Goal: Information Seeking & Learning: Learn about a topic

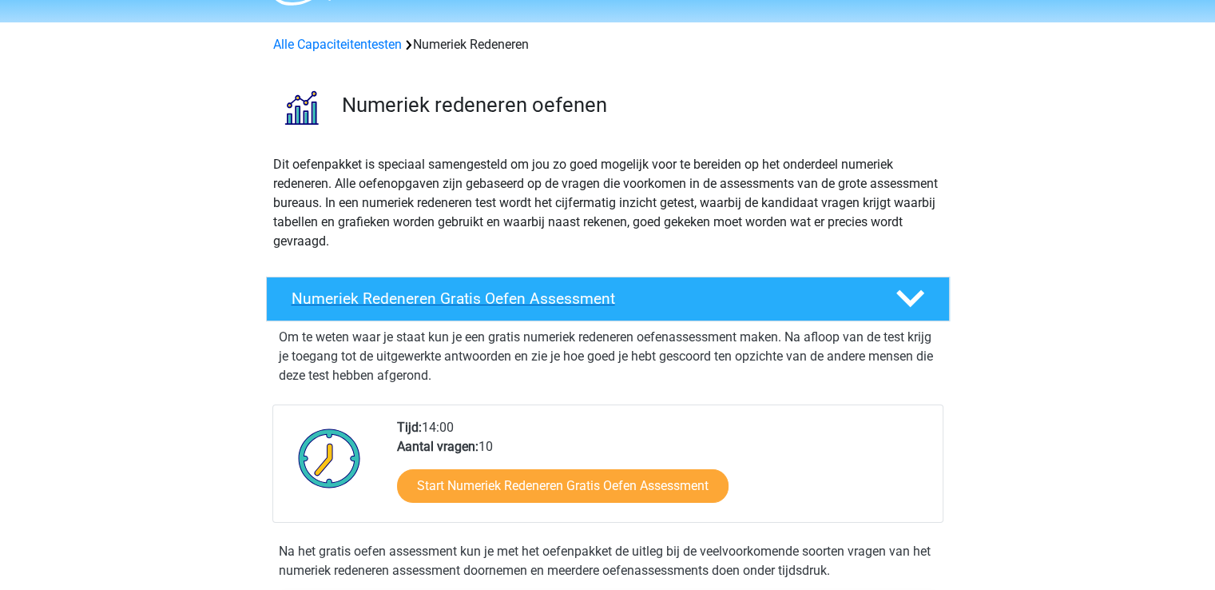
scroll to position [80, 0]
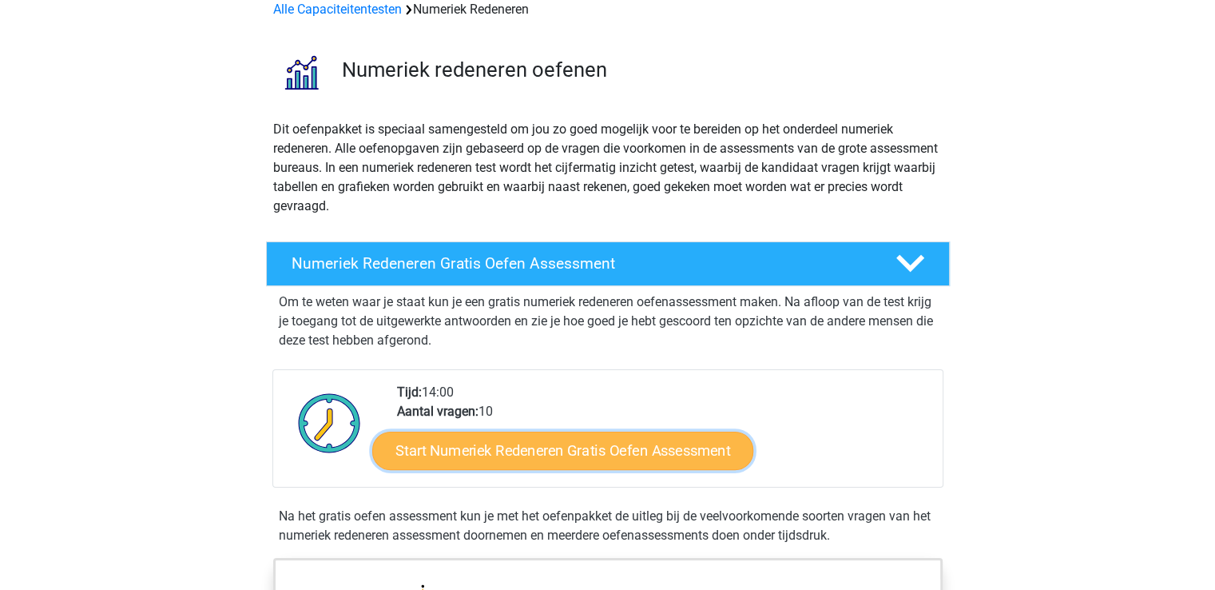
click at [473, 442] on link "Start Numeriek Redeneren Gratis Oefen Assessment" at bounding box center [562, 450] width 381 height 38
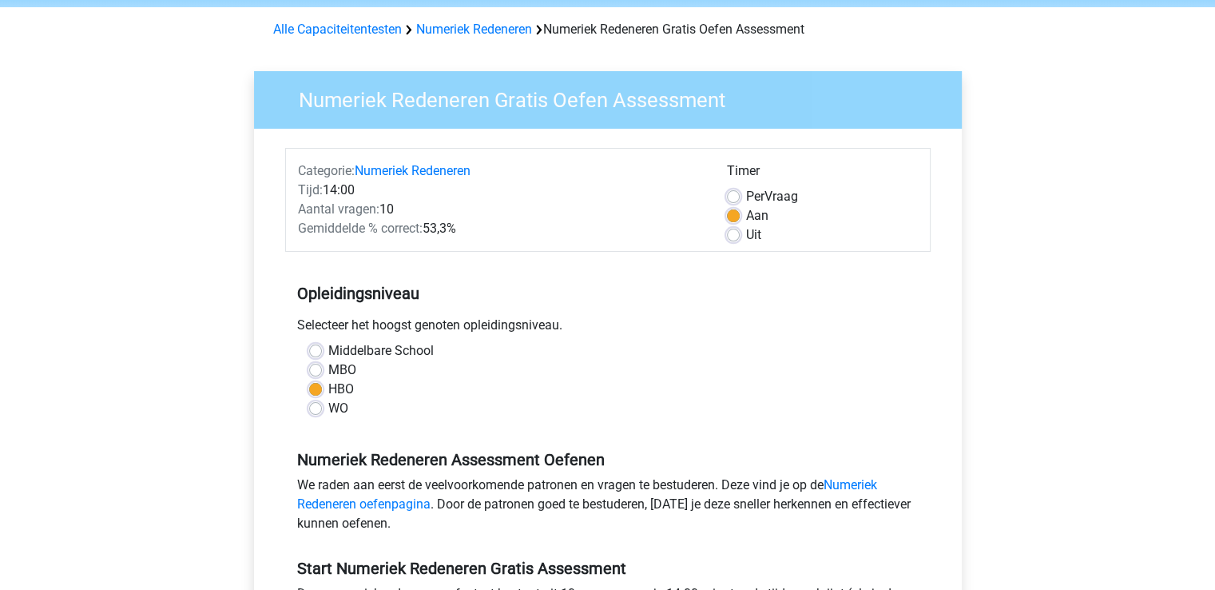
scroll to position [399, 0]
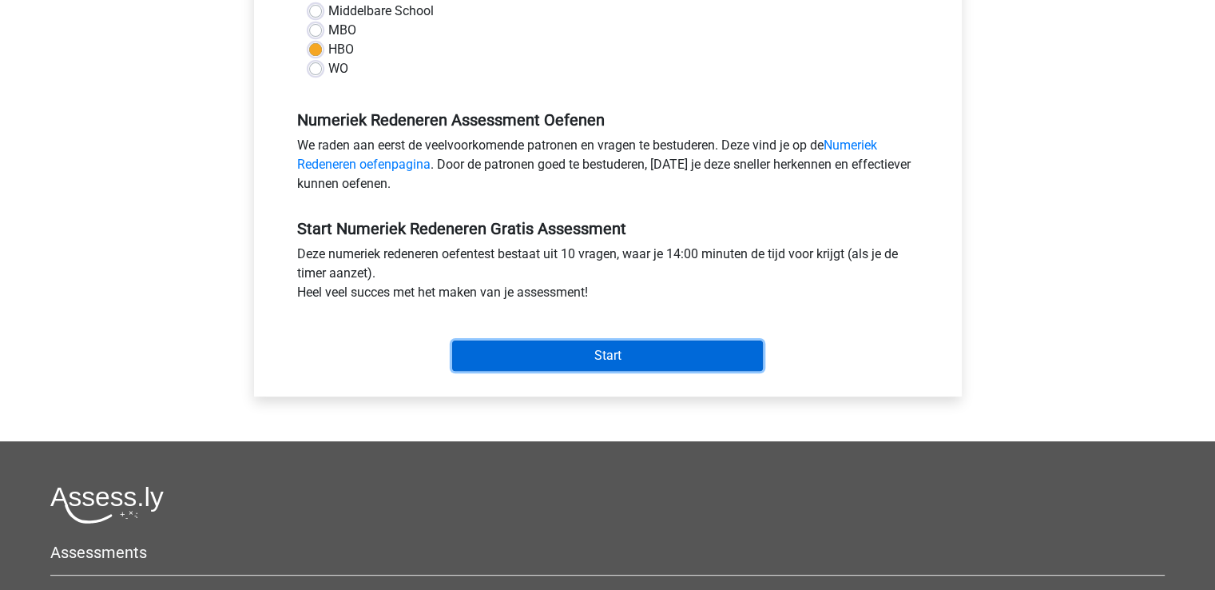
click at [582, 349] on input "Start" at bounding box center [607, 355] width 311 height 30
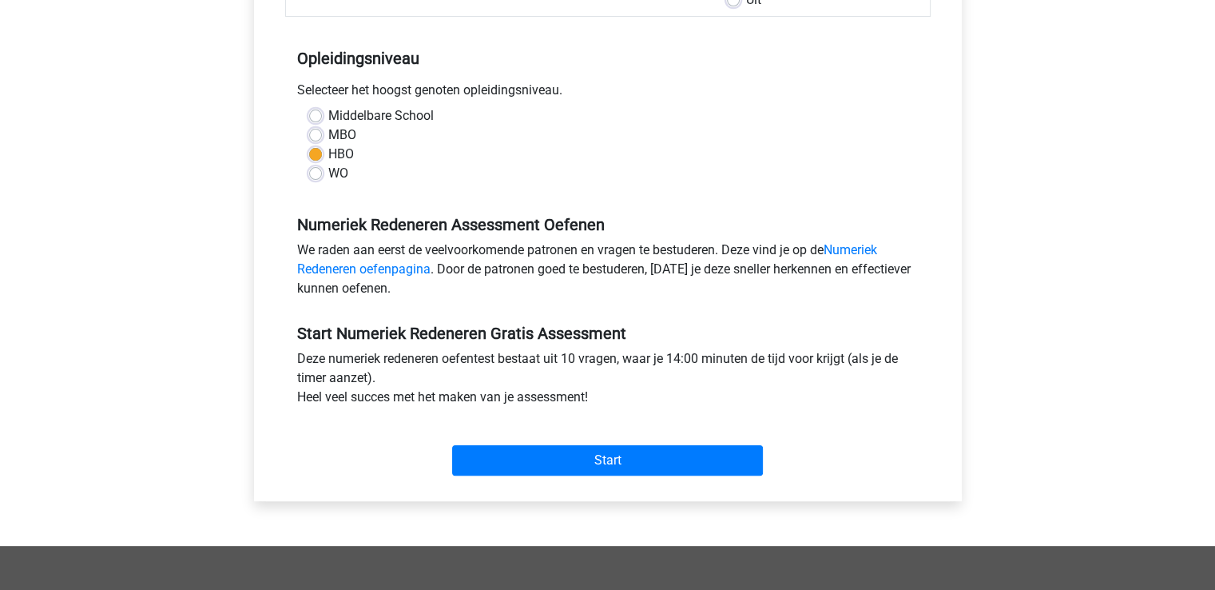
scroll to position [160, 0]
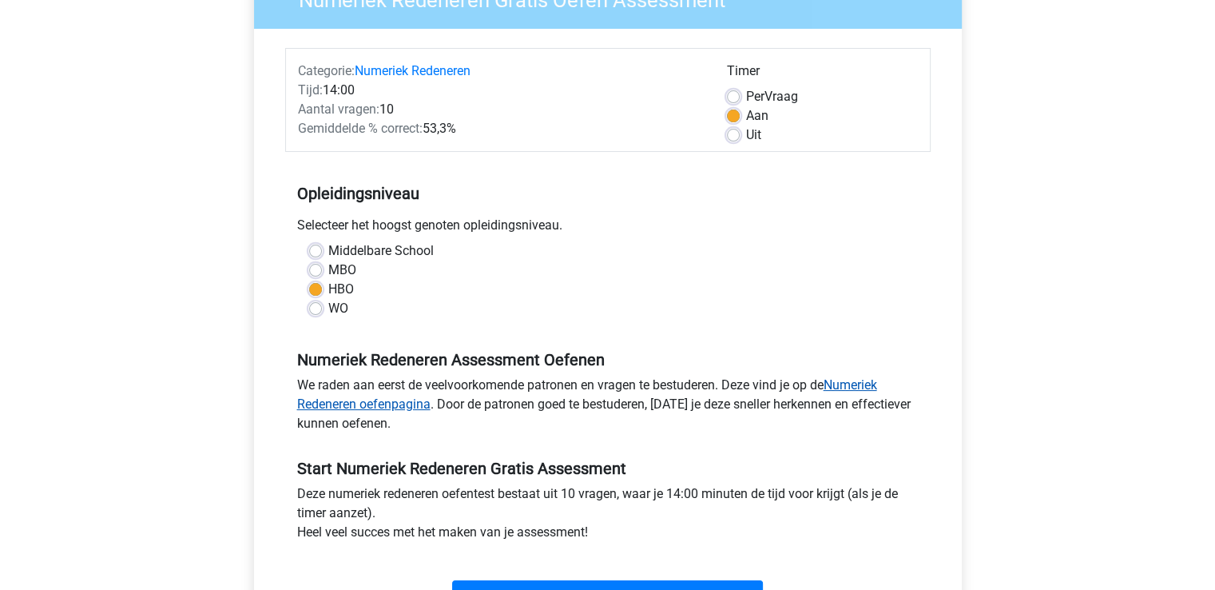
click at [868, 386] on link "Numeriek Redeneren oefenpagina" at bounding box center [587, 394] width 580 height 34
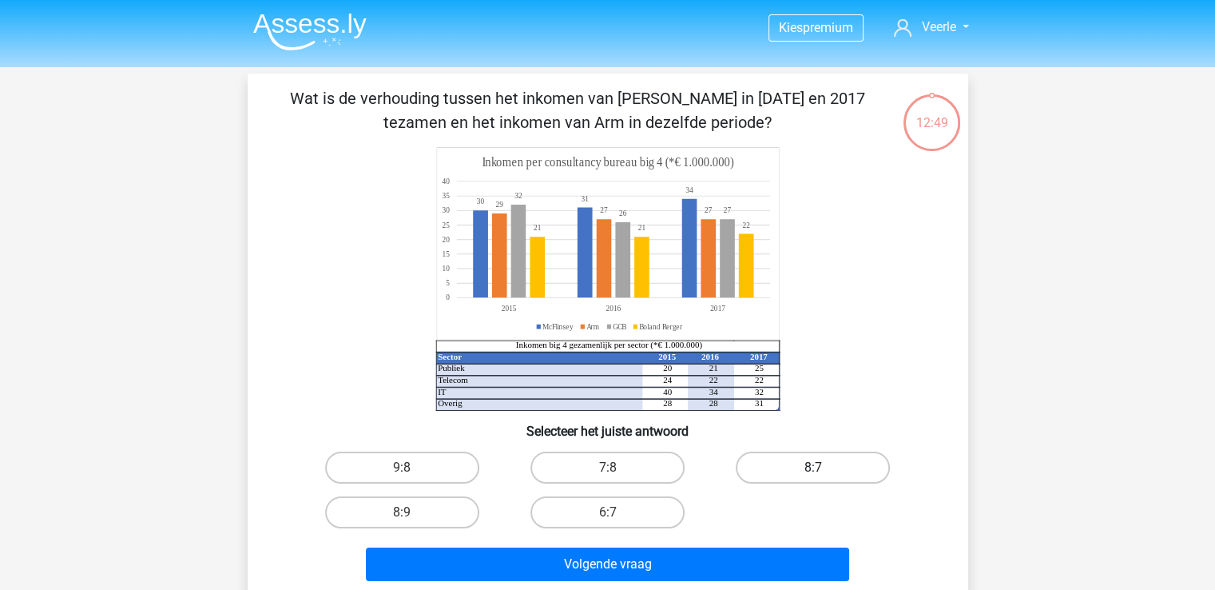
click at [806, 465] on label "8:7" at bounding box center [813, 467] width 154 height 32
click at [813, 467] on input "8:7" at bounding box center [818, 472] width 10 height 10
radio input "true"
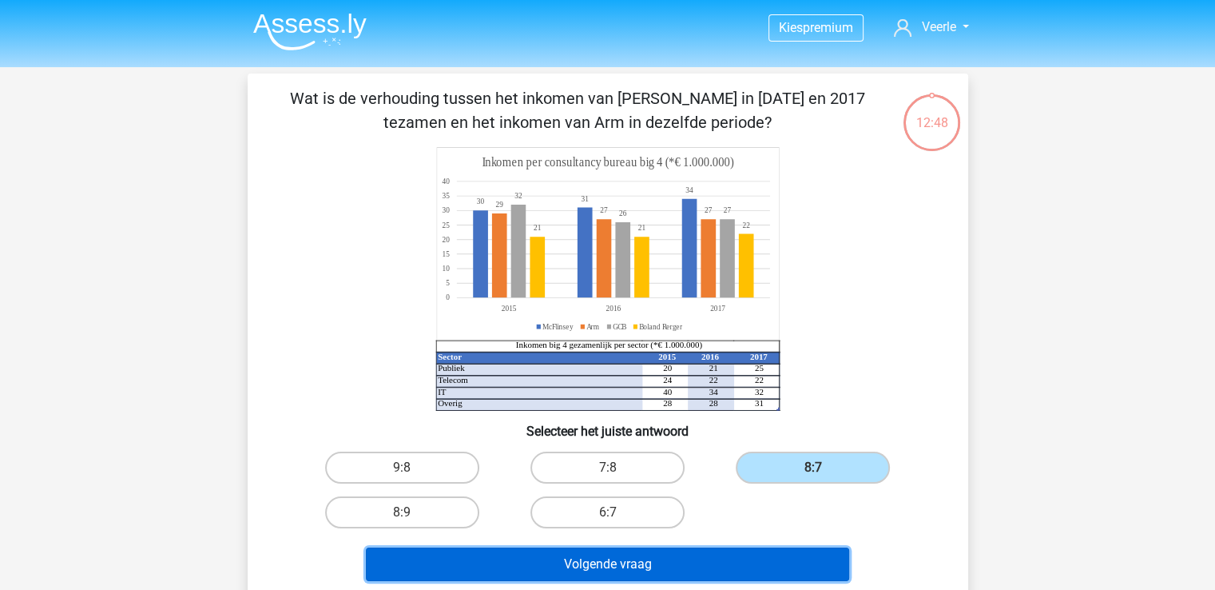
click at [653, 566] on button "Volgende vraag" at bounding box center [607, 564] width 483 height 34
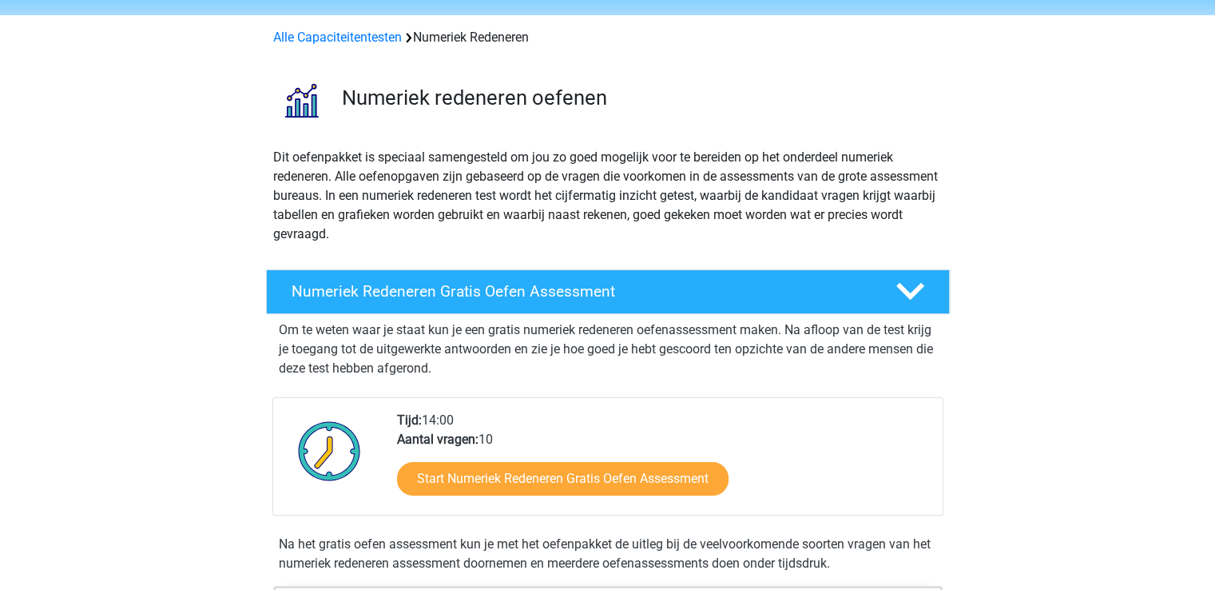
scroll to position [80, 0]
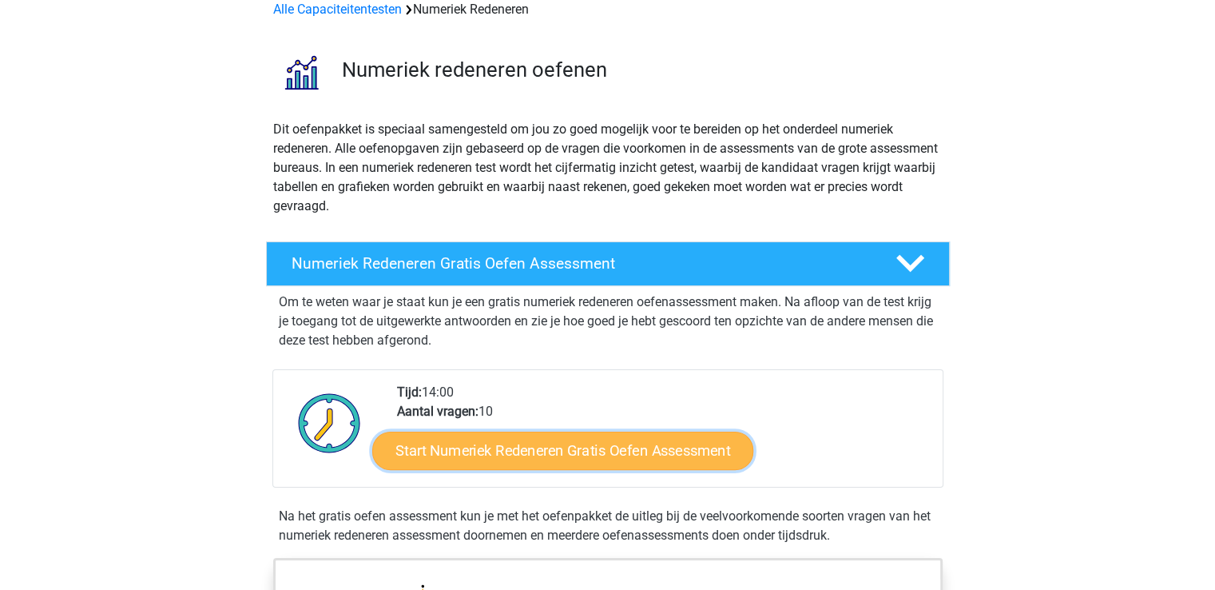
click at [593, 447] on link "Start Numeriek Redeneren Gratis Oefen Assessment" at bounding box center [562, 450] width 381 height 38
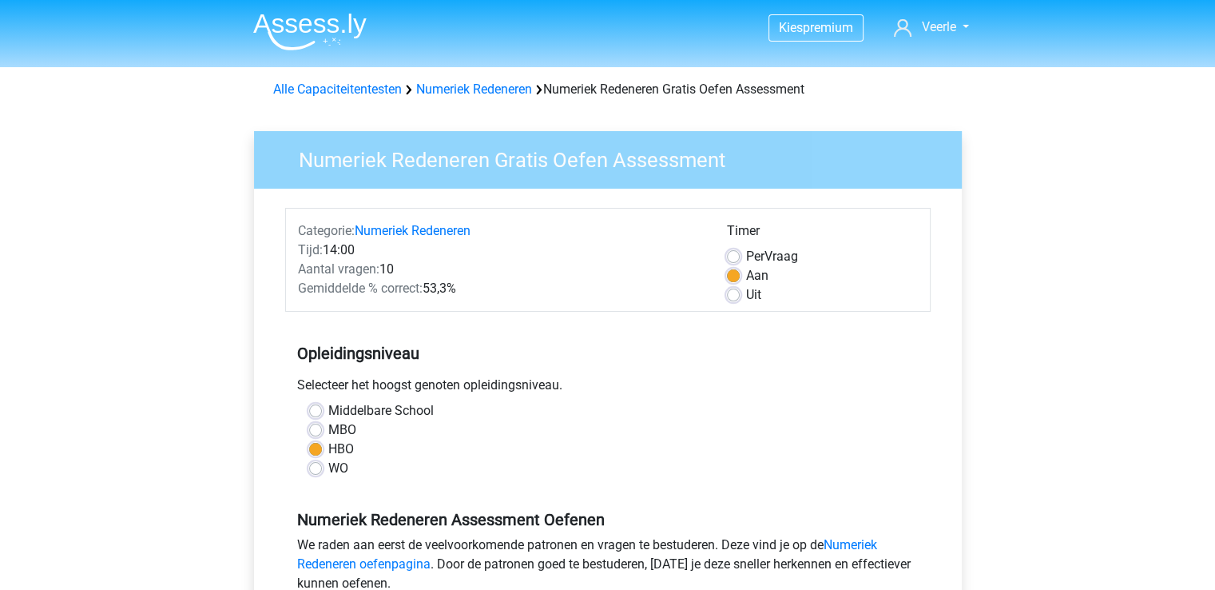
scroll to position [240, 0]
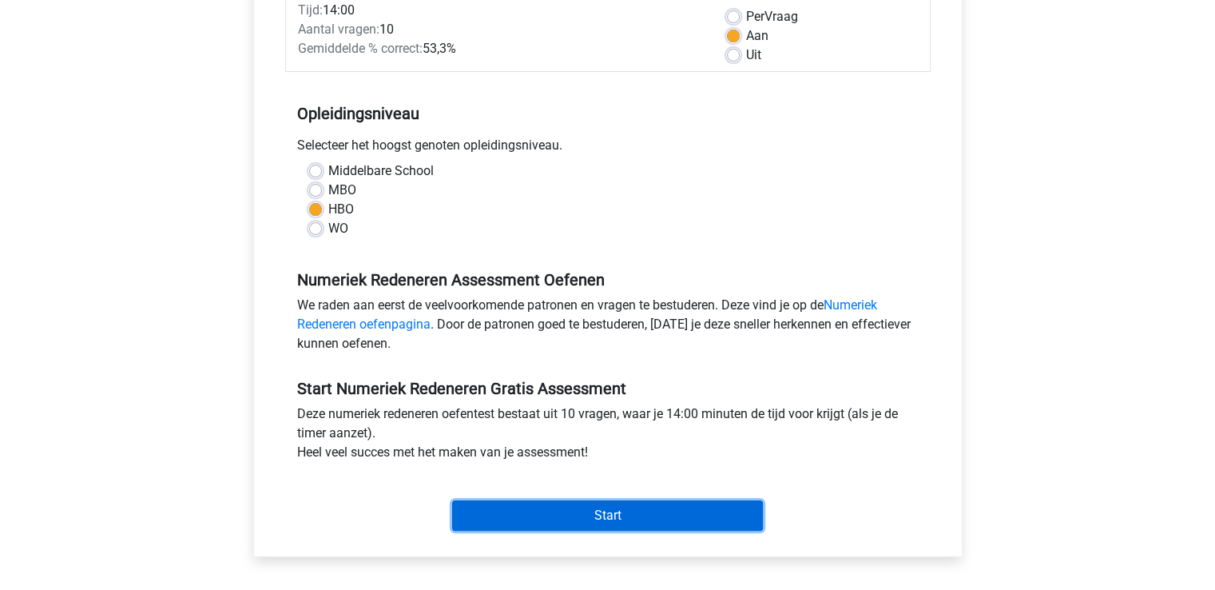
click at [602, 516] on input "Start" at bounding box center [607, 515] width 311 height 30
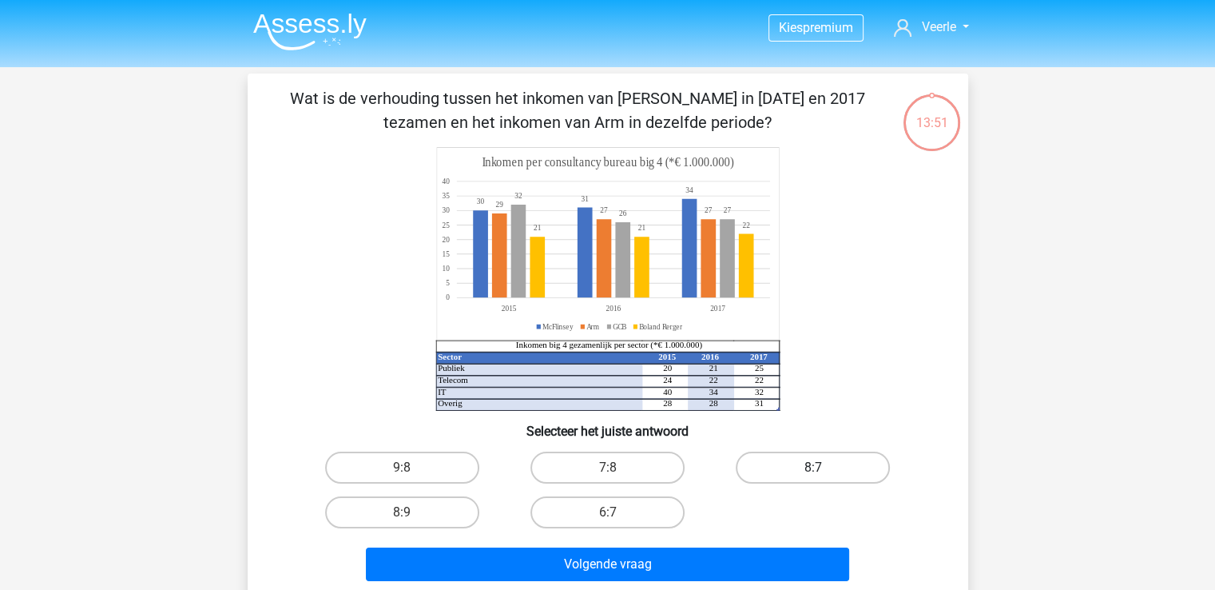
click at [799, 470] on label "8:7" at bounding box center [813, 467] width 154 height 32
click at [813, 470] on input "8:7" at bounding box center [818, 472] width 10 height 10
radio input "true"
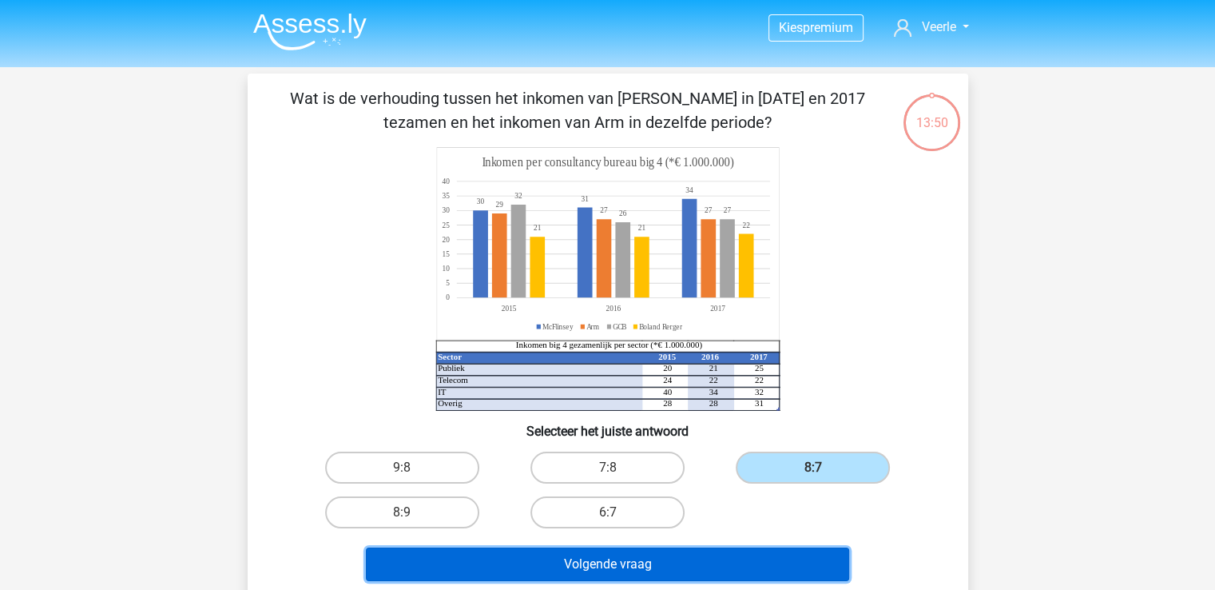
click at [611, 557] on button "Volgende vraag" at bounding box center [607, 564] width 483 height 34
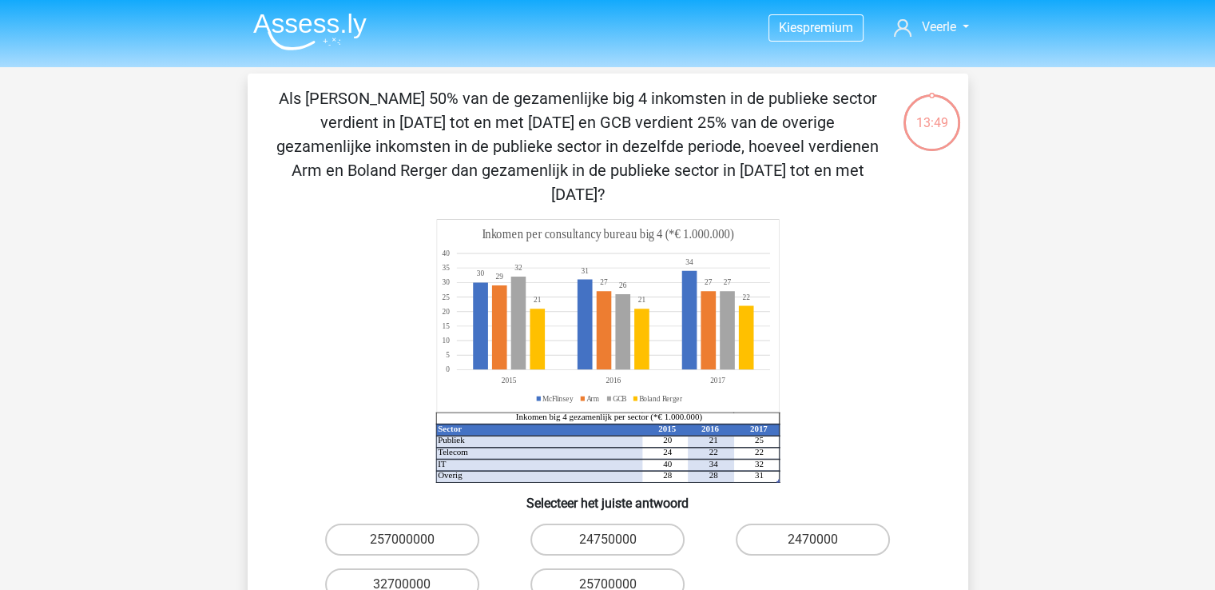
scroll to position [74, 0]
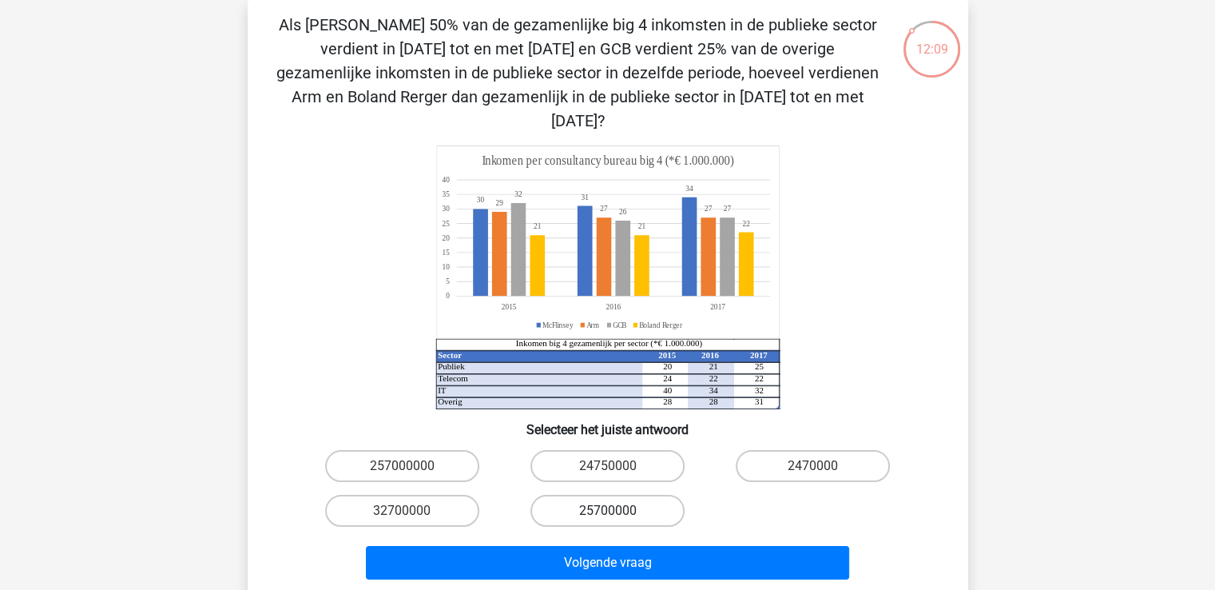
click at [634, 495] on label "25700000" at bounding box center [607, 511] width 154 height 32
click at [618, 511] on input "25700000" at bounding box center [612, 516] width 10 height 10
radio input "true"
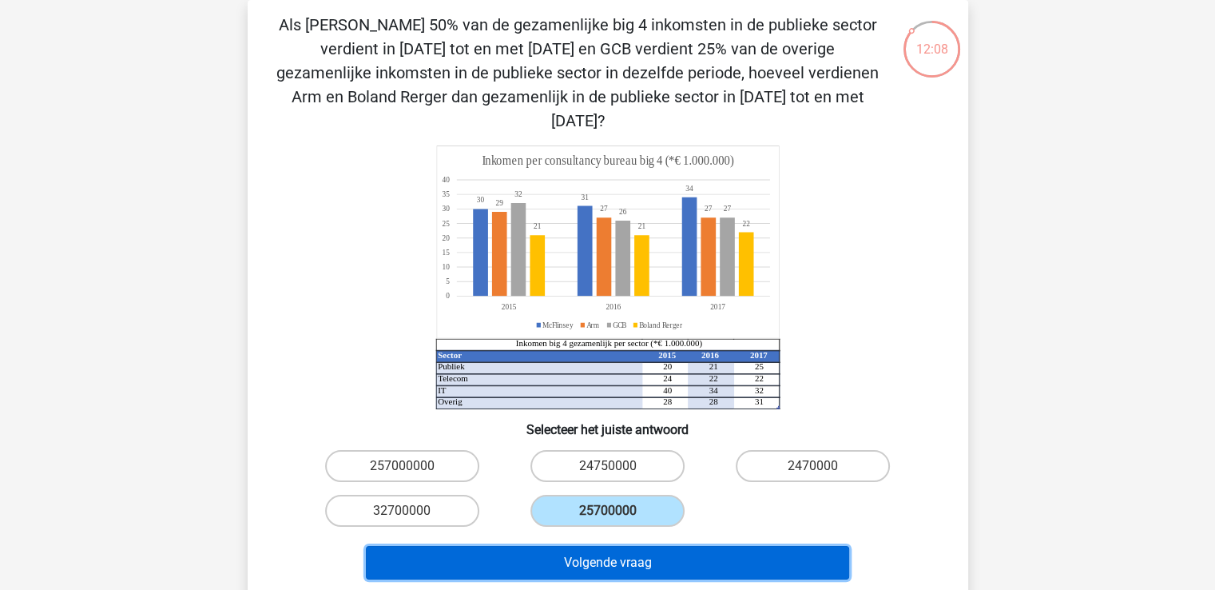
click at [634, 546] on button "Volgende vraag" at bounding box center [607, 563] width 483 height 34
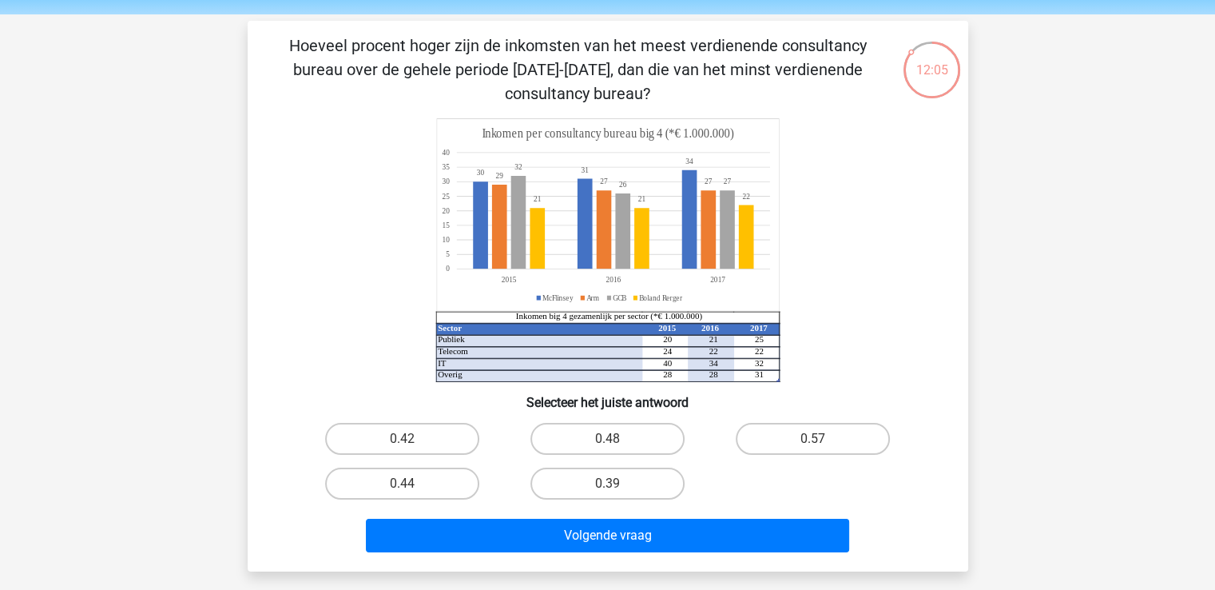
scroll to position [80, 0]
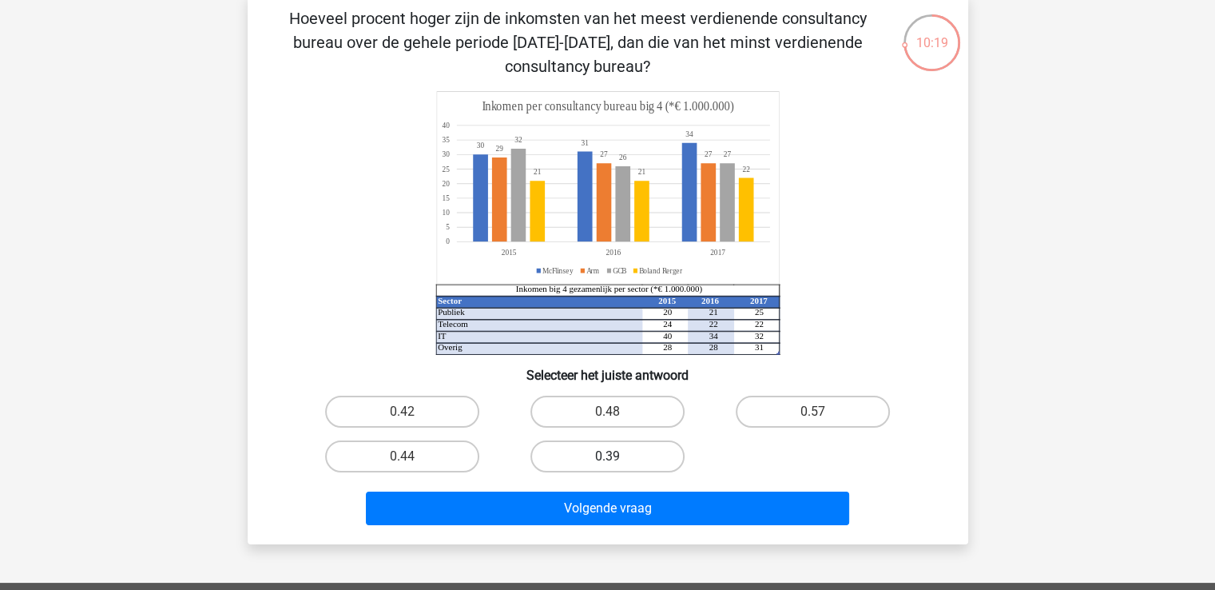
click at [606, 455] on label "0.39" at bounding box center [607, 456] width 154 height 32
click at [607, 456] on input "0.39" at bounding box center [612, 461] width 10 height 10
radio input "true"
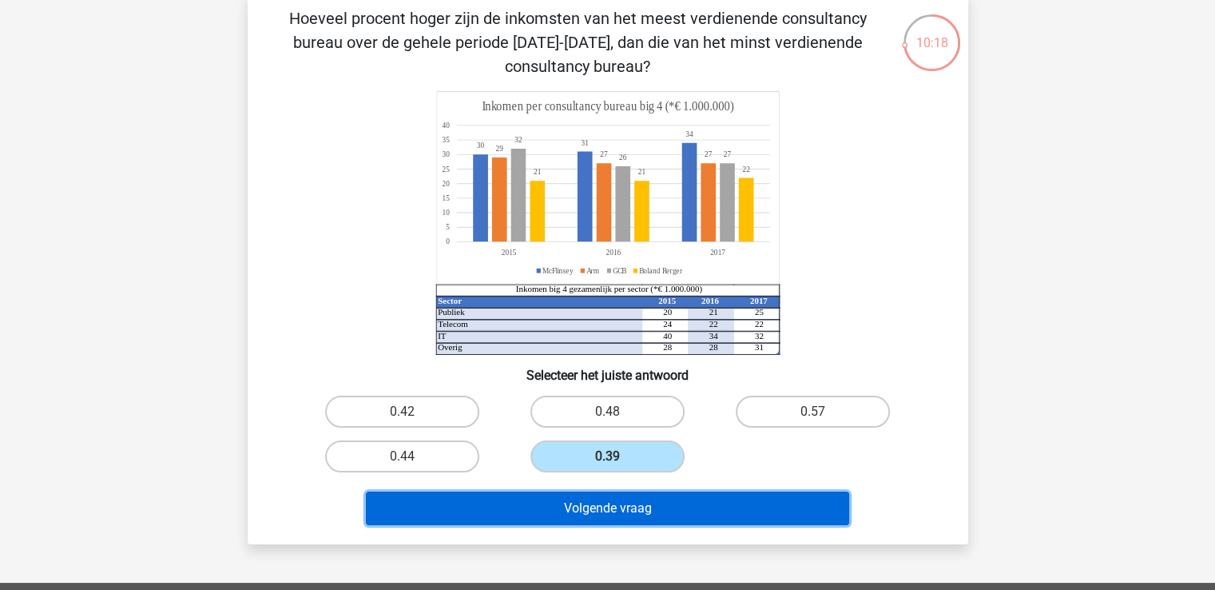
click at [587, 513] on button "Volgende vraag" at bounding box center [607, 508] width 483 height 34
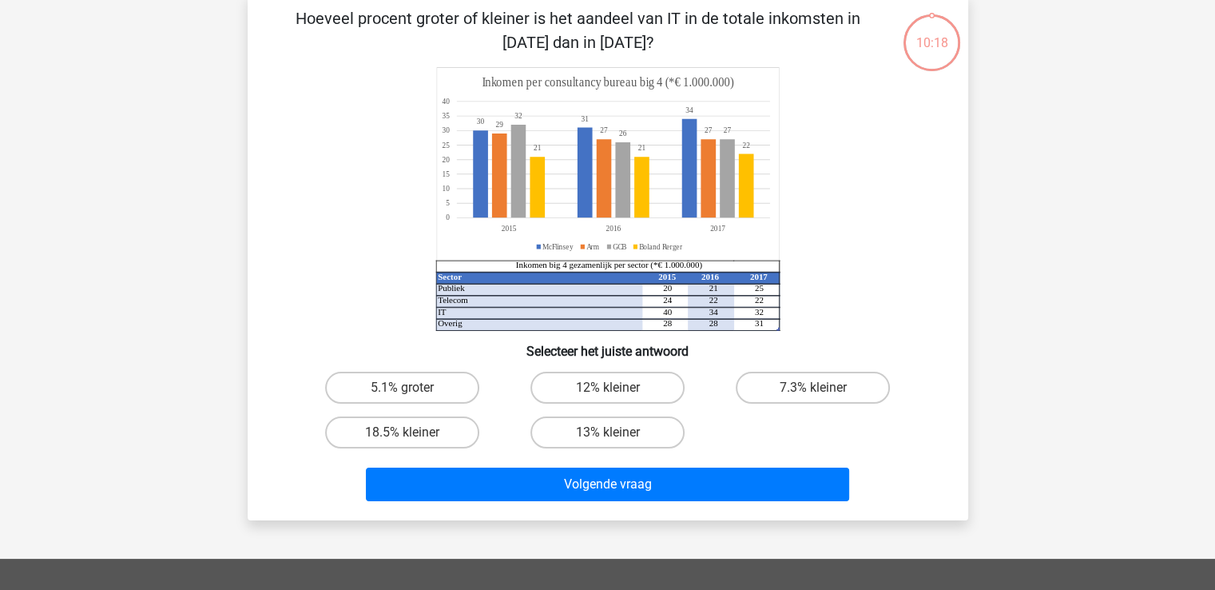
scroll to position [74, 0]
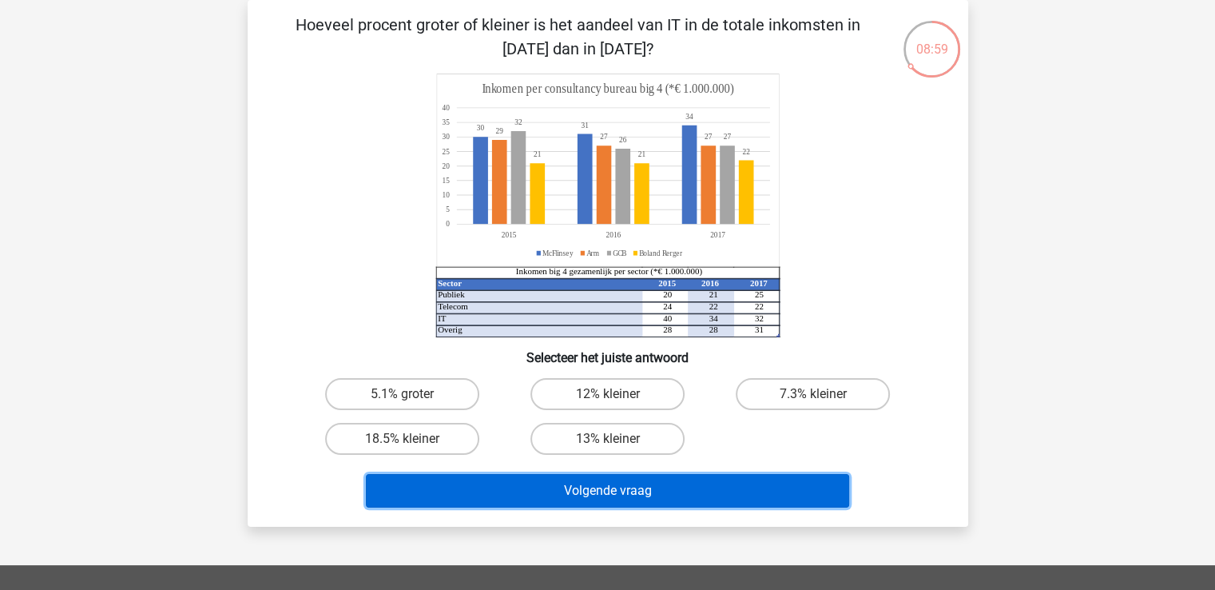
click at [587, 490] on button "Volgende vraag" at bounding box center [607, 491] width 483 height 34
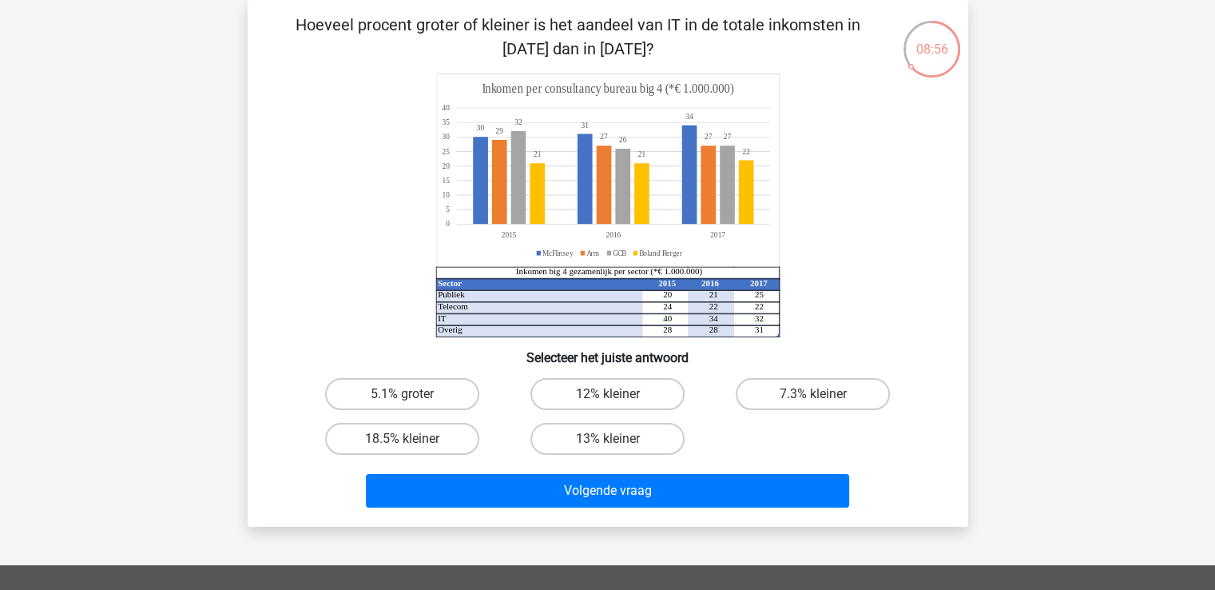
click at [867, 312] on icon "Sector 2015 2016 2017 Publiek 20 21 25 Telecom 24 22 22 IT 40 34 32 Overig 28 2…" at bounding box center [608, 206] width 644 height 264
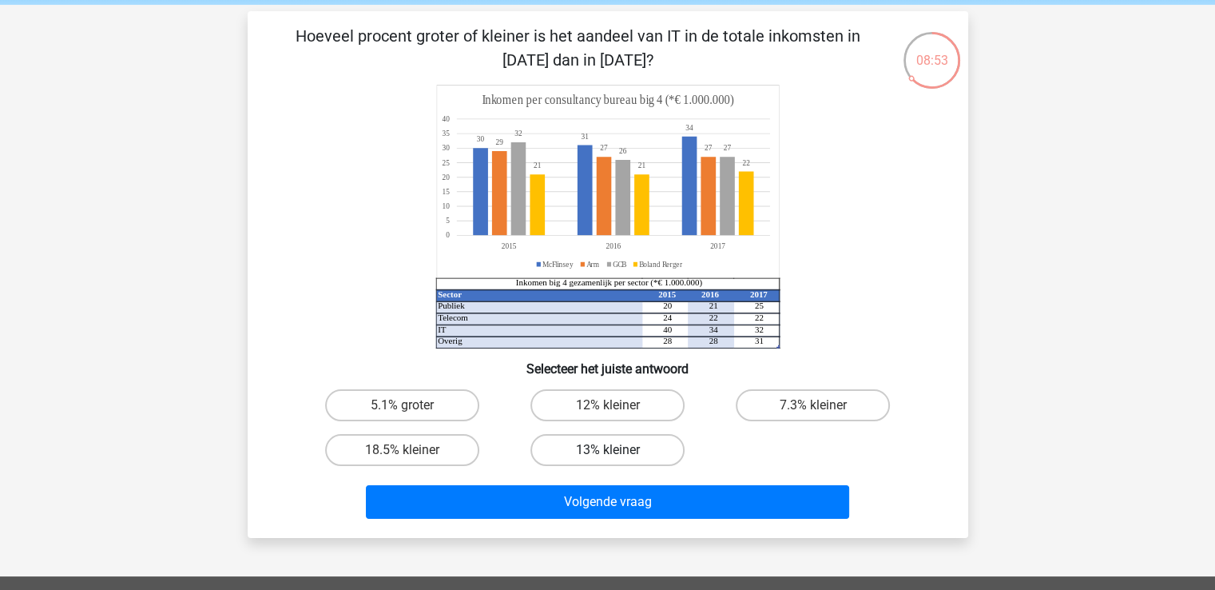
scroll to position [80, 0]
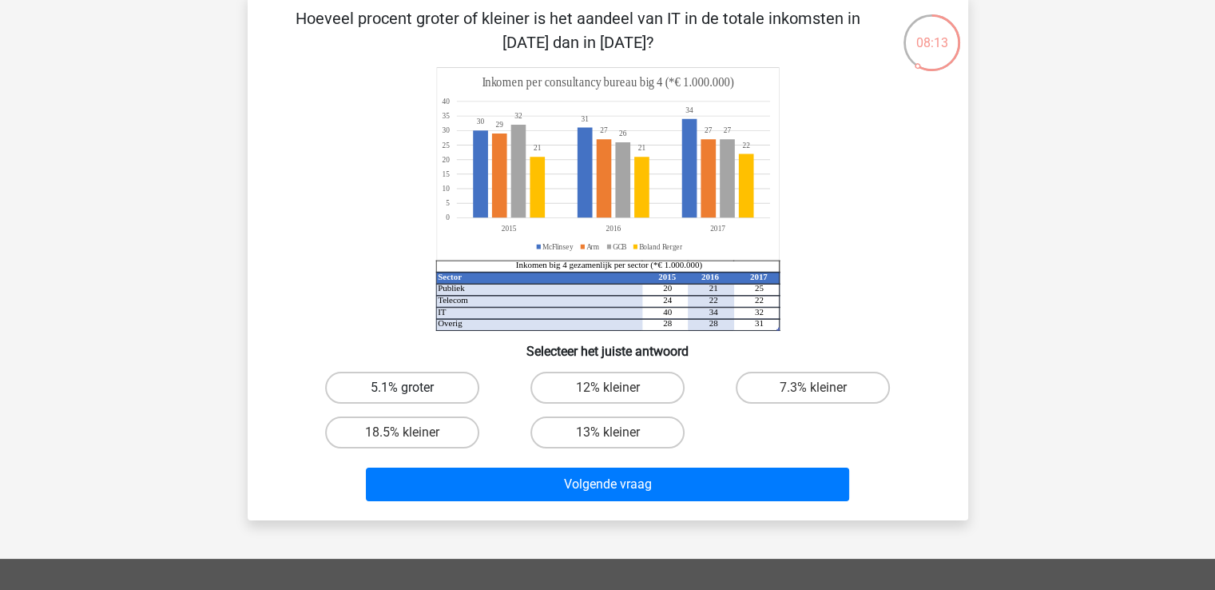
click at [427, 390] on label "5.1% groter" at bounding box center [402, 387] width 154 height 32
click at [412, 390] on input "5.1% groter" at bounding box center [407, 392] width 10 height 10
radio input "true"
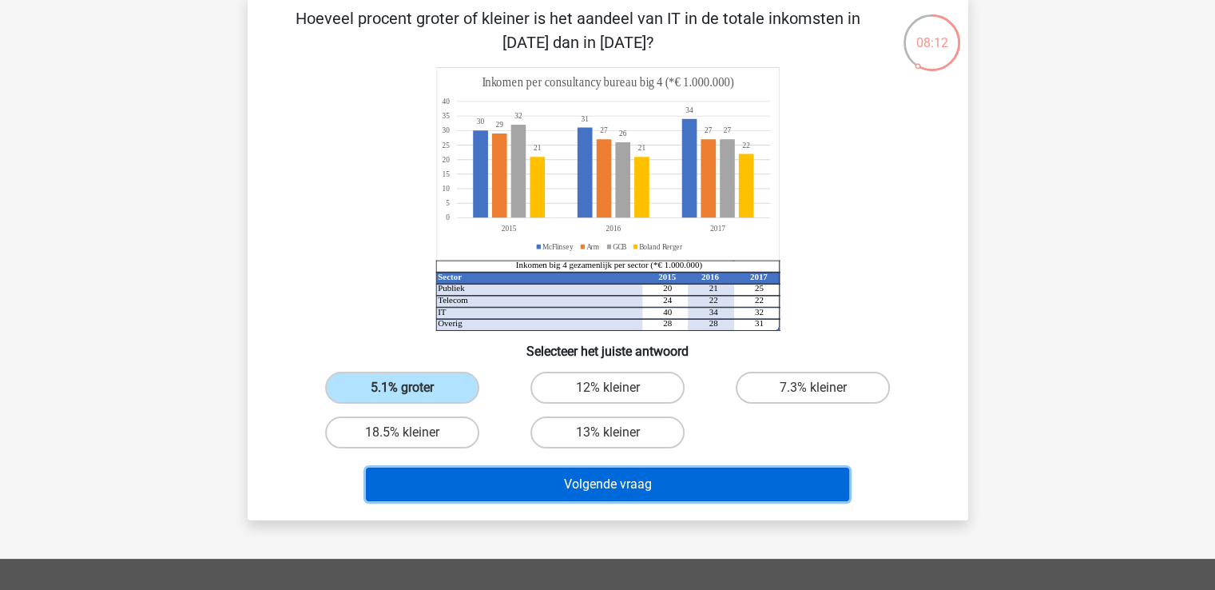
click at [615, 480] on button "Volgende vraag" at bounding box center [607, 484] width 483 height 34
click at [579, 477] on button "Volgende vraag" at bounding box center [607, 484] width 483 height 34
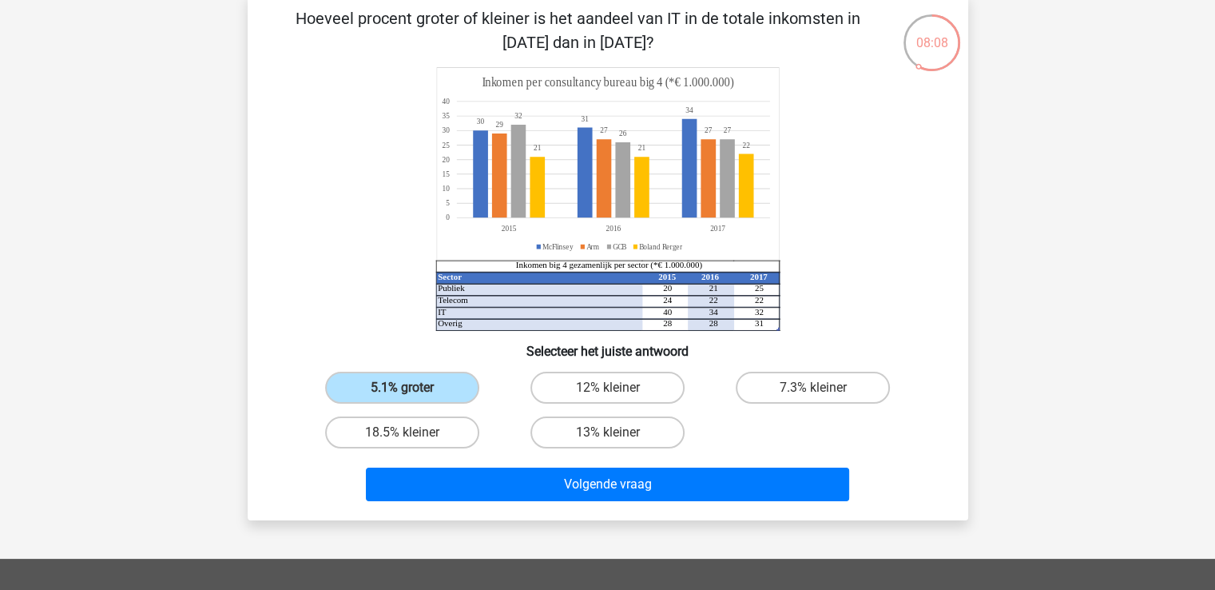
click at [491, 411] on div "18.5% kleiner" at bounding box center [402, 432] width 205 height 45
click at [403, 434] on input "18.5% kleiner" at bounding box center [407, 437] width 10 height 10
radio input "true"
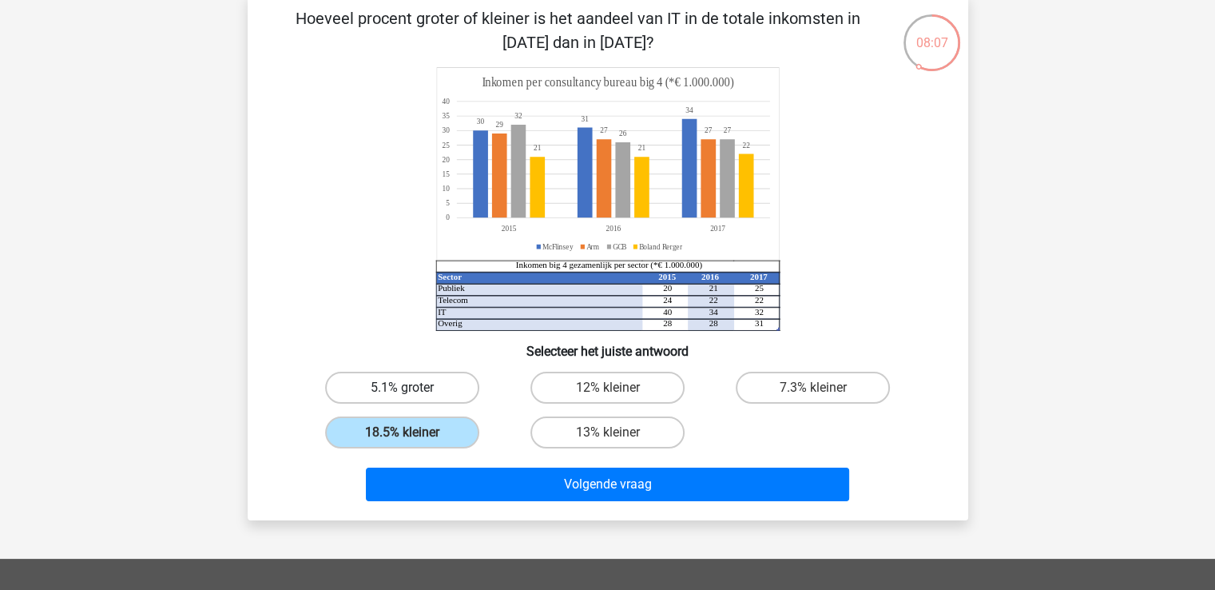
click at [407, 381] on label "5.1% groter" at bounding box center [402, 387] width 154 height 32
click at [407, 387] on input "5.1% groter" at bounding box center [407, 392] width 10 height 10
radio input "true"
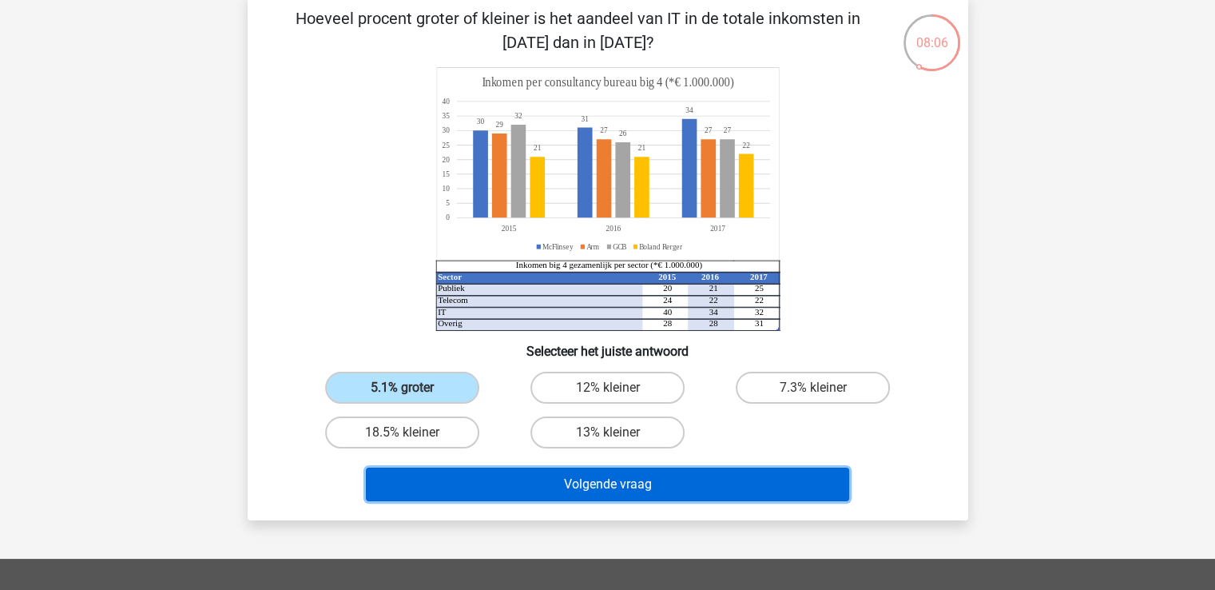
click at [560, 483] on button "Volgende vraag" at bounding box center [607, 484] width 483 height 34
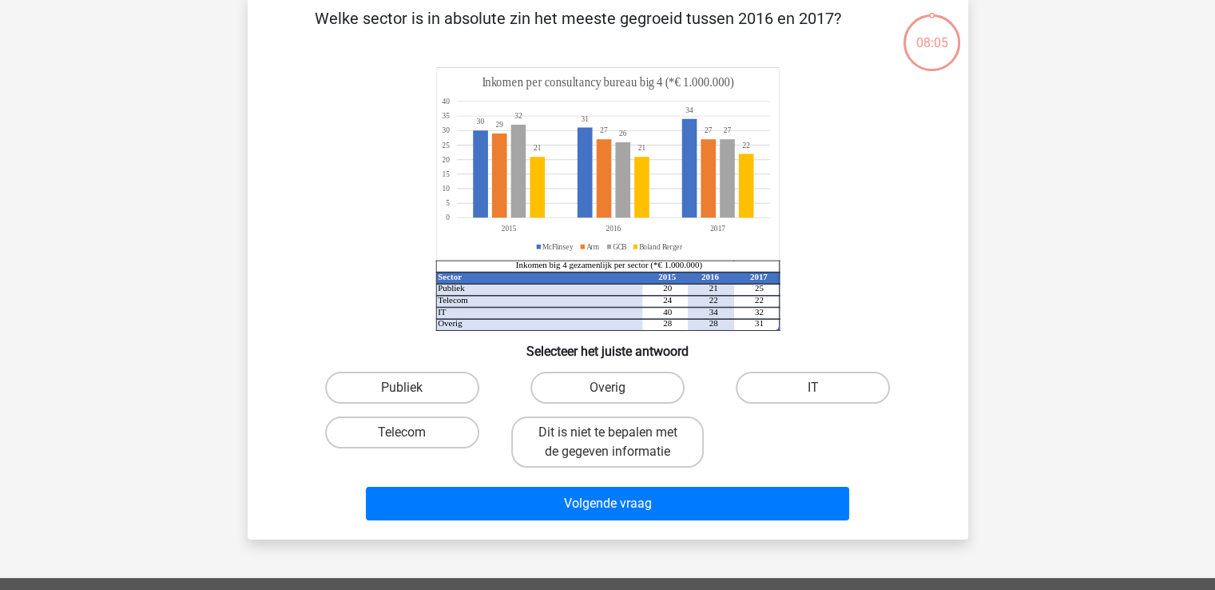
scroll to position [74, 0]
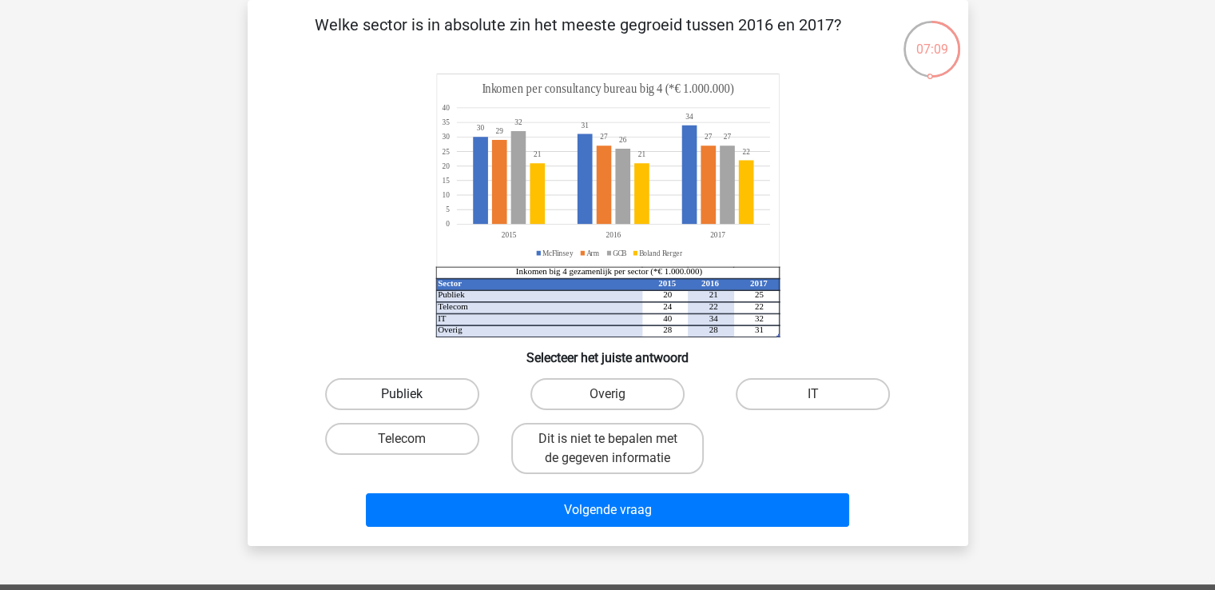
click at [436, 391] on label "Publiek" at bounding box center [402, 394] width 154 height 32
click at [412, 394] on input "Publiek" at bounding box center [407, 399] width 10 height 10
radio input "true"
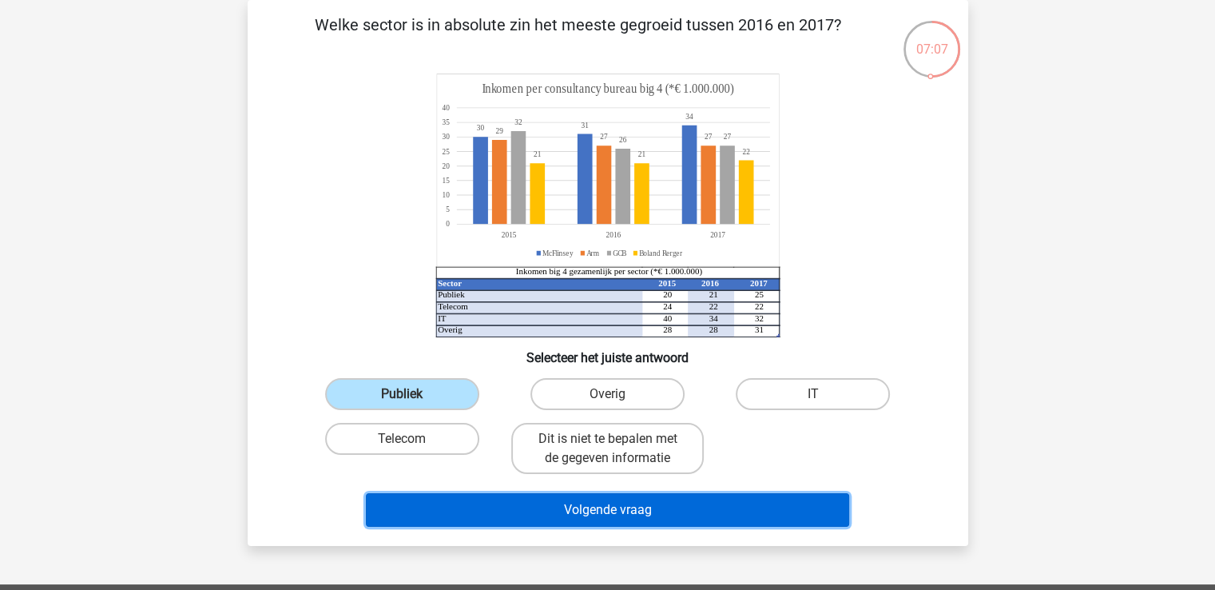
click at [622, 506] on button "Volgende vraag" at bounding box center [607, 510] width 483 height 34
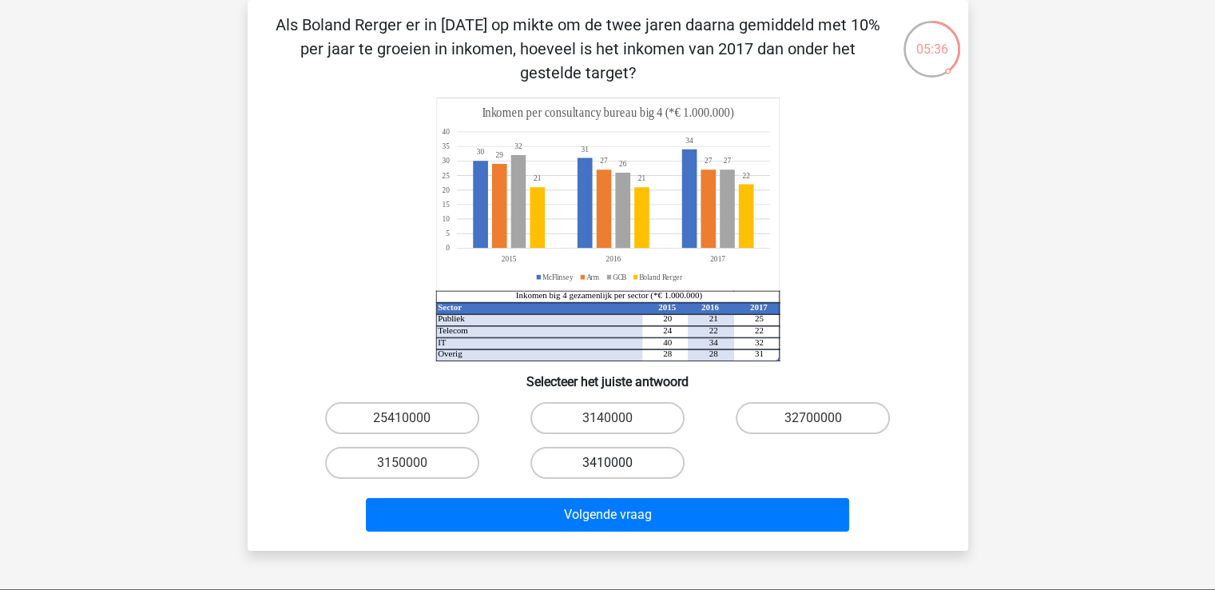
click at [635, 466] on label "3410000" at bounding box center [607, 463] width 154 height 32
click at [618, 466] on input "3410000" at bounding box center [612, 468] width 10 height 10
radio input "true"
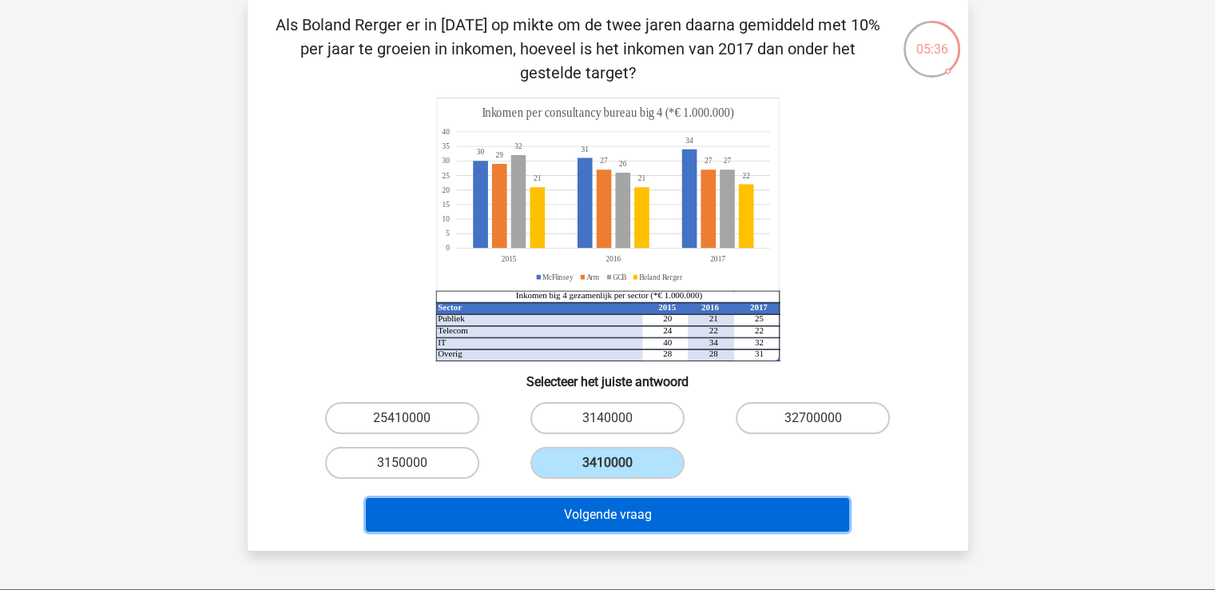
click at [613, 526] on button "Volgende vraag" at bounding box center [607, 515] width 483 height 34
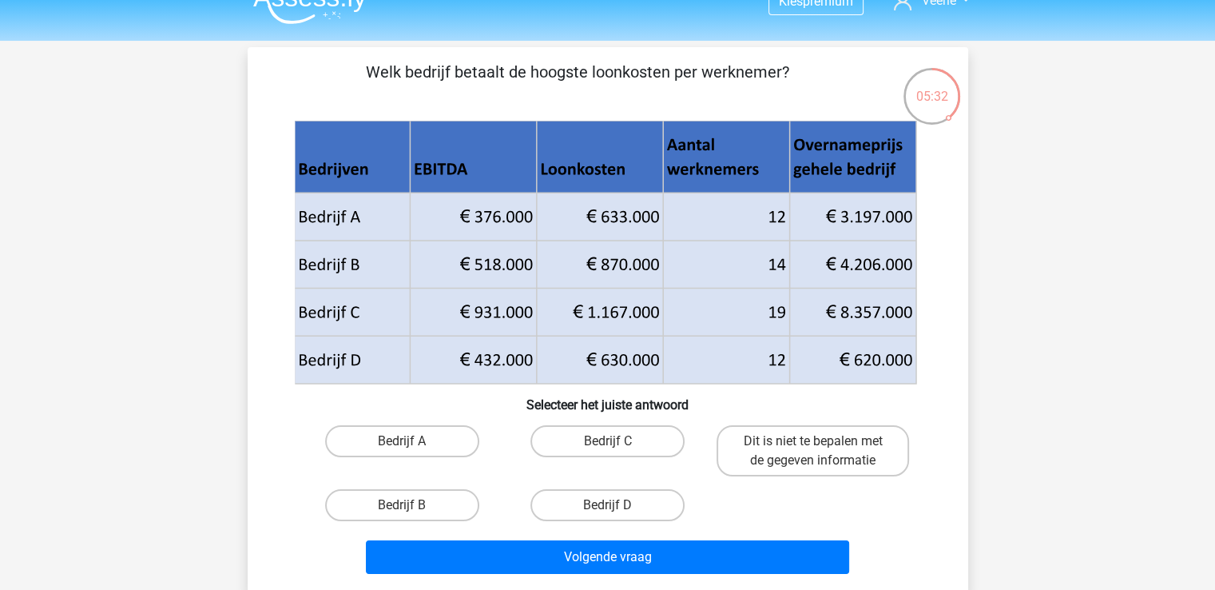
scroll to position [0, 0]
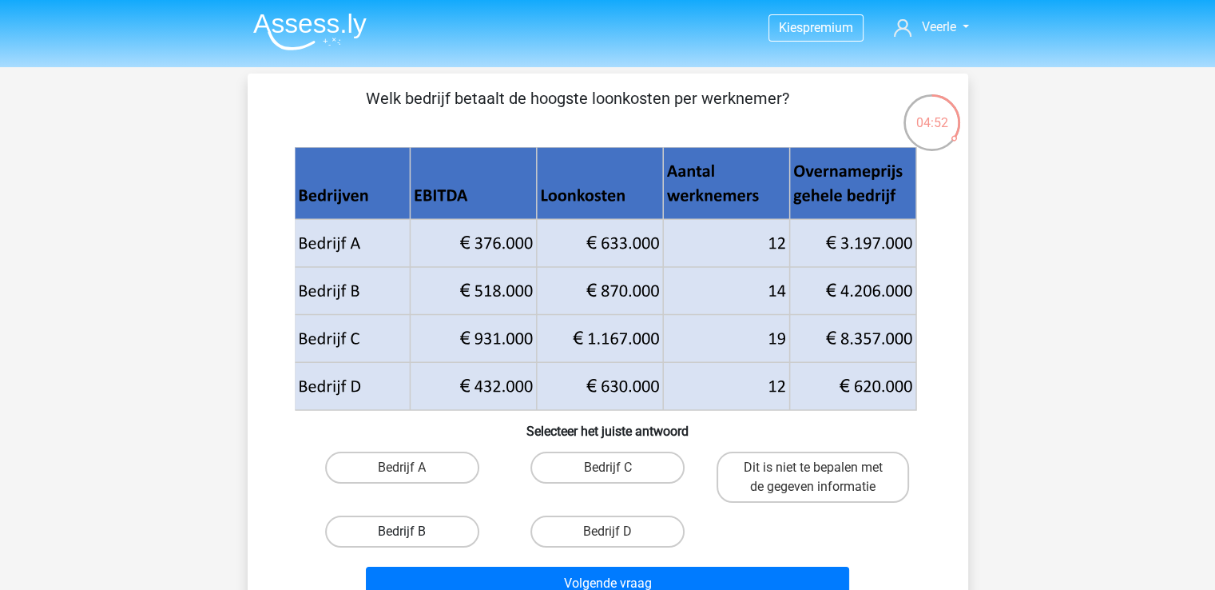
click at [386, 534] on label "Bedrijf B" at bounding box center [402, 531] width 154 height 32
click at [402, 534] on input "Bedrijf B" at bounding box center [407, 536] width 10 height 10
radio input "true"
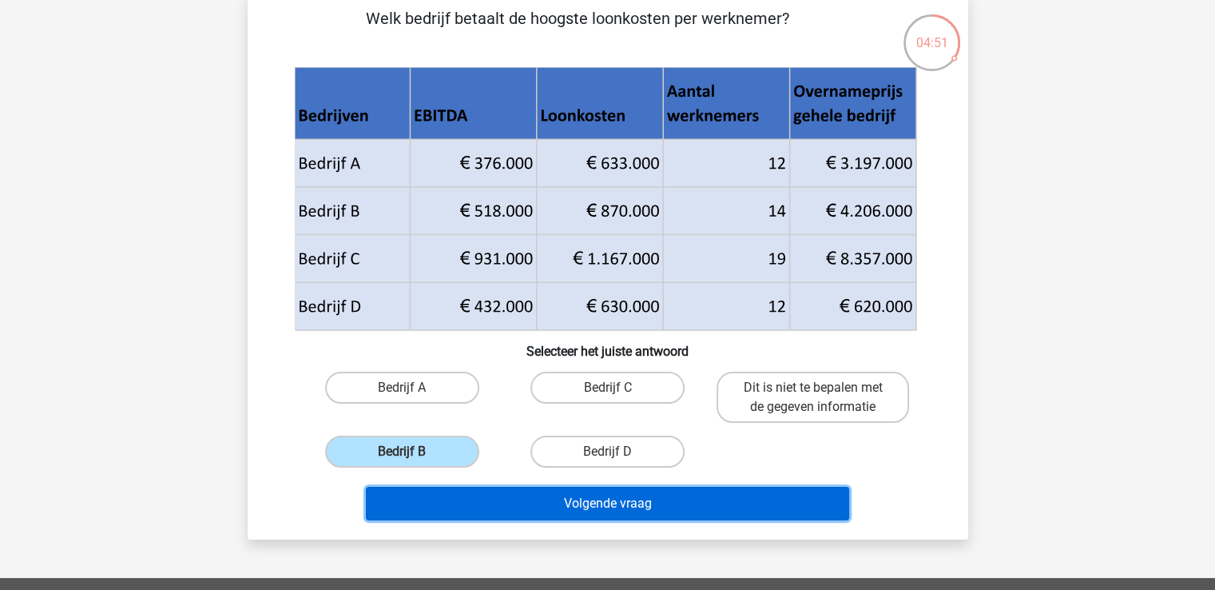
click at [579, 512] on button "Volgende vraag" at bounding box center [607, 504] width 483 height 34
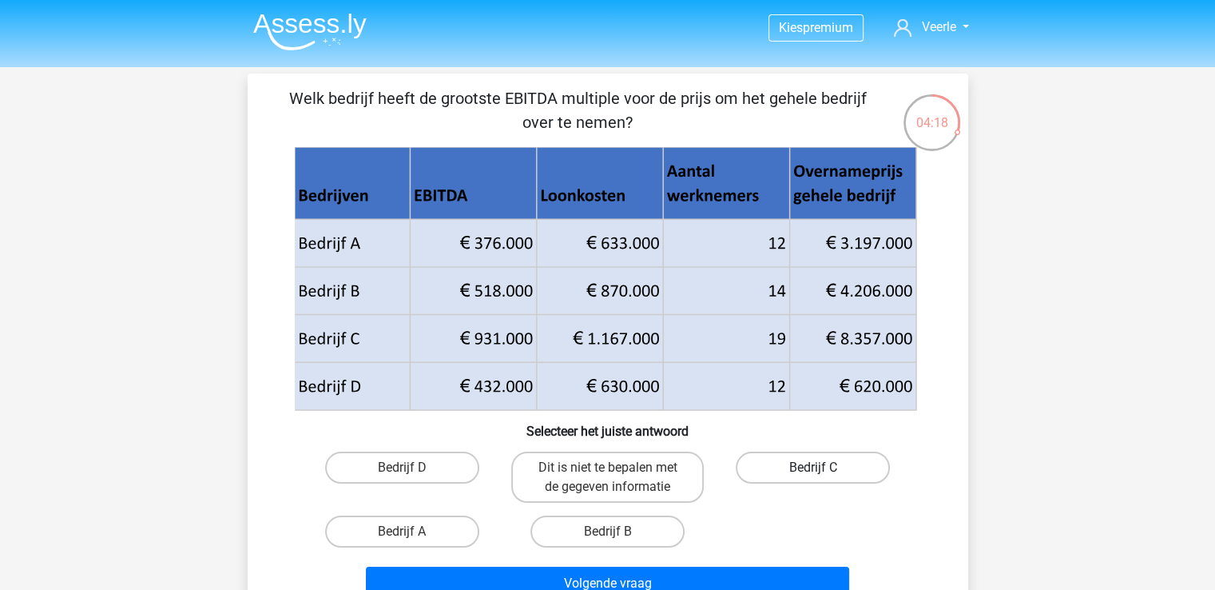
click at [860, 464] on label "Bedrijf C" at bounding box center [813, 467] width 154 height 32
click at [824, 467] on input "Bedrijf C" at bounding box center [818, 472] width 10 height 10
radio input "true"
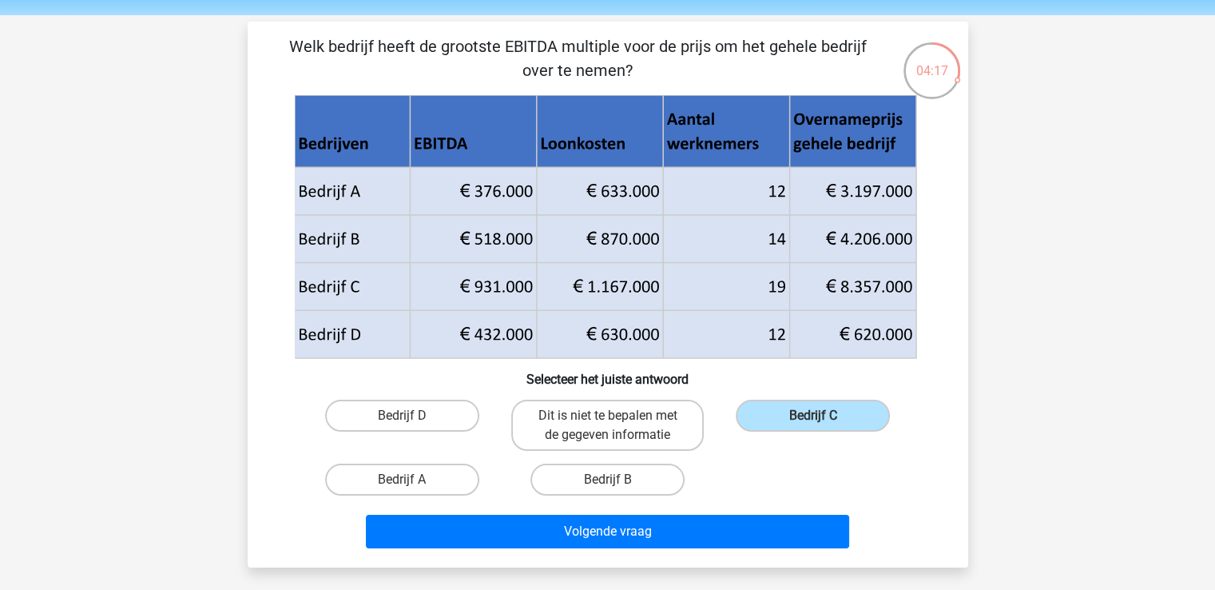
scroll to position [80, 0]
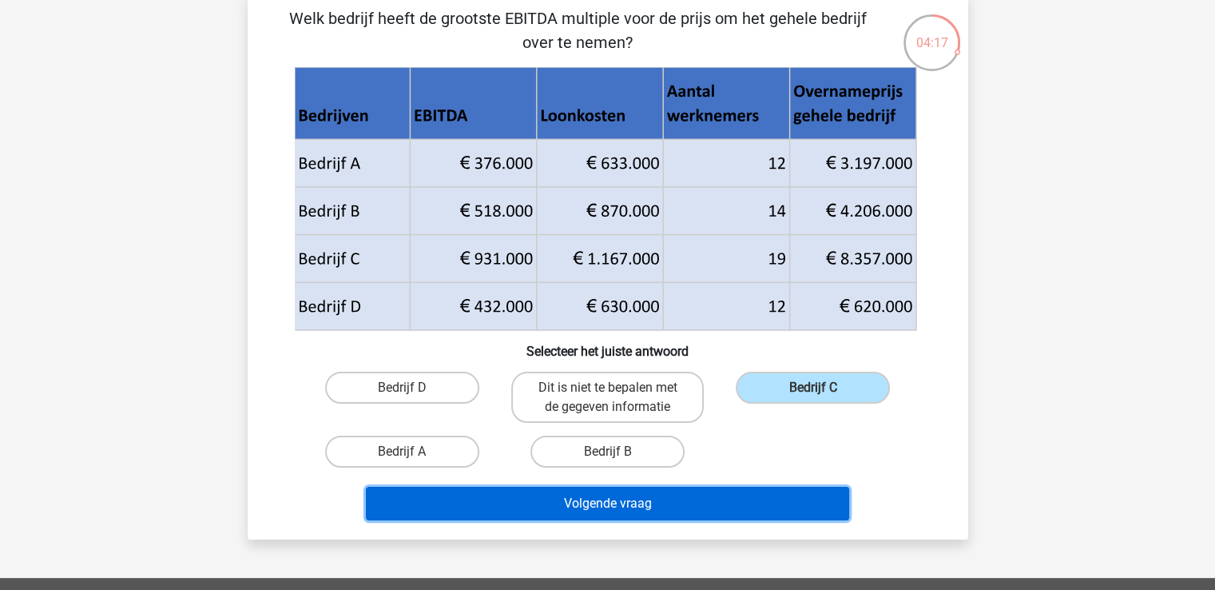
click at [634, 504] on button "Volgende vraag" at bounding box center [607, 504] width 483 height 34
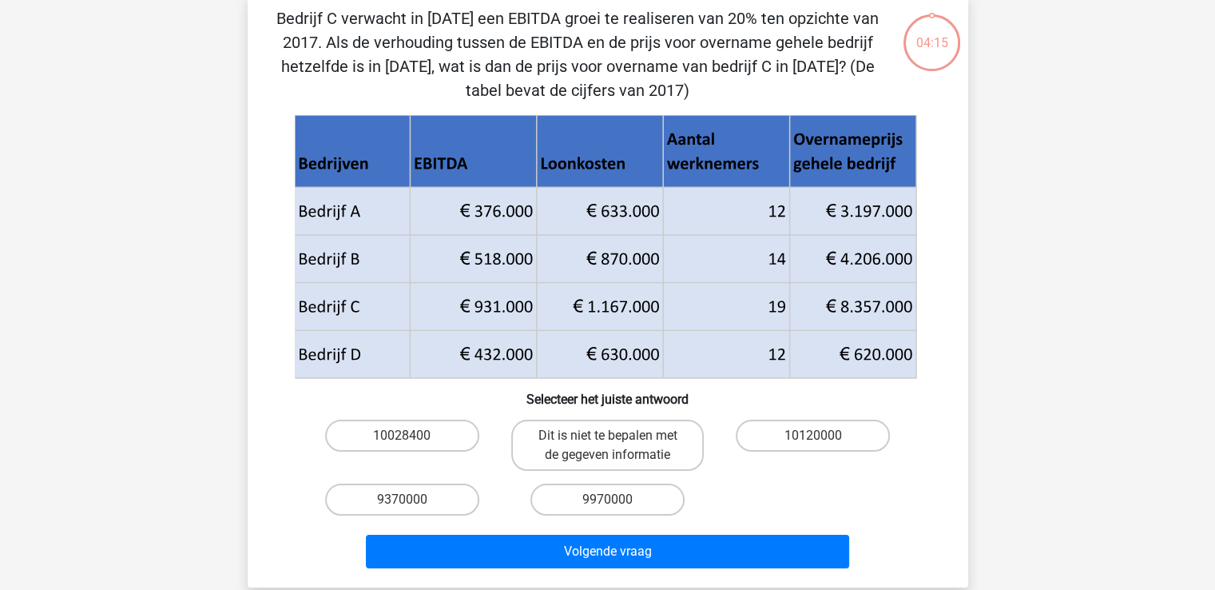
scroll to position [74, 0]
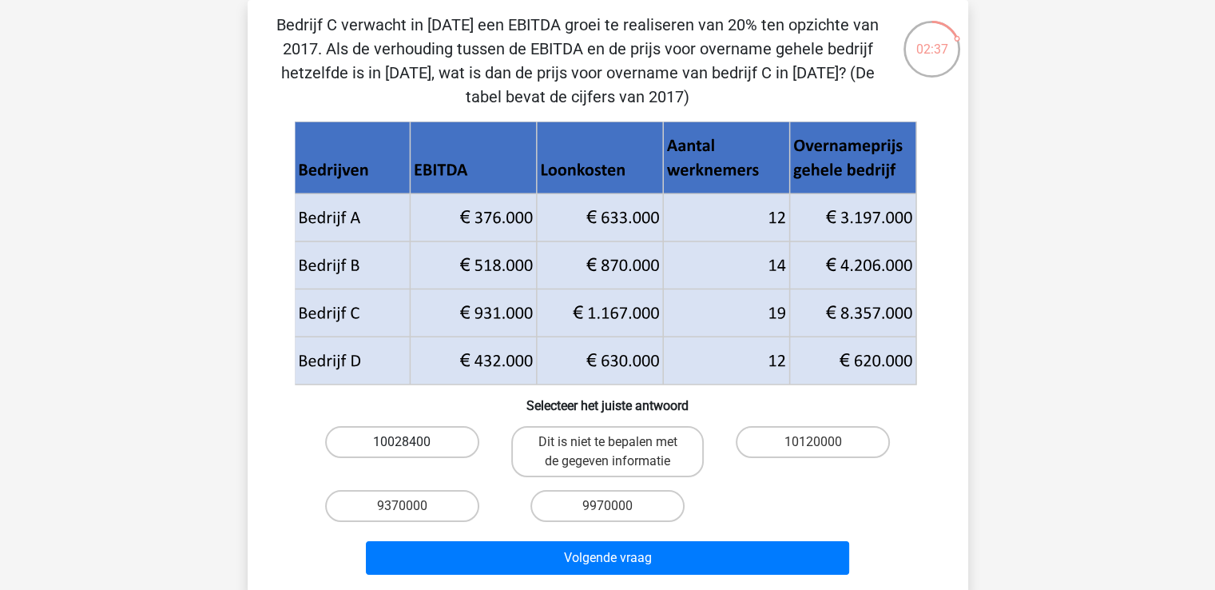
click at [420, 445] on label "10028400" at bounding box center [402, 442] width 154 height 32
click at [412, 445] on input "10028400" at bounding box center [407, 447] width 10 height 10
radio input "true"
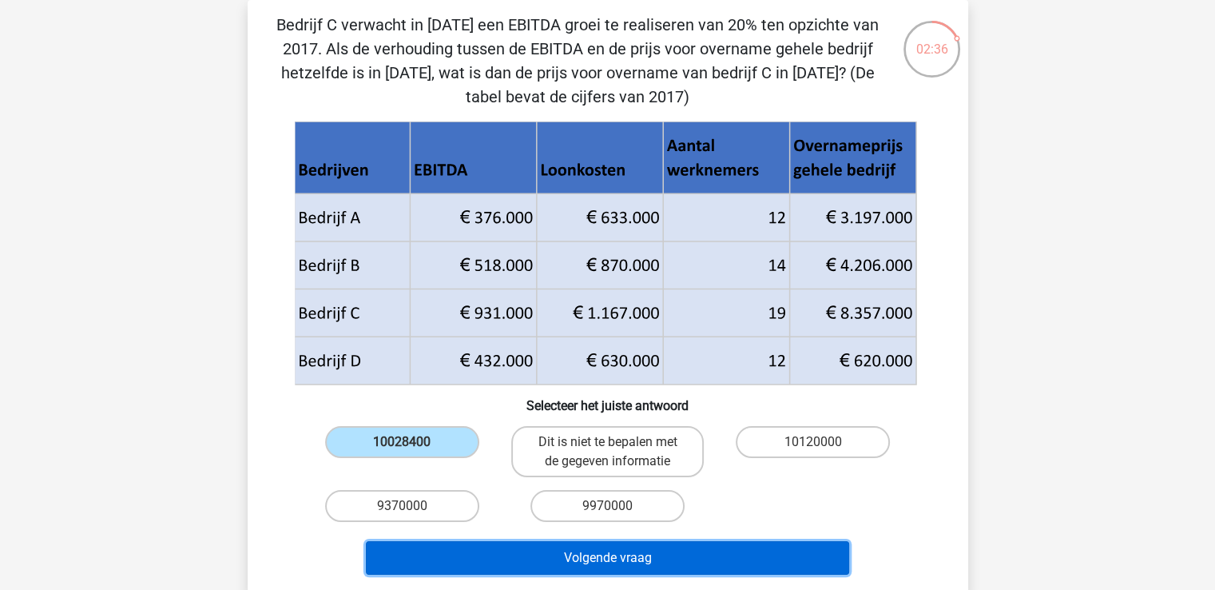
click at [571, 558] on button "Volgende vraag" at bounding box center [607, 558] width 483 height 34
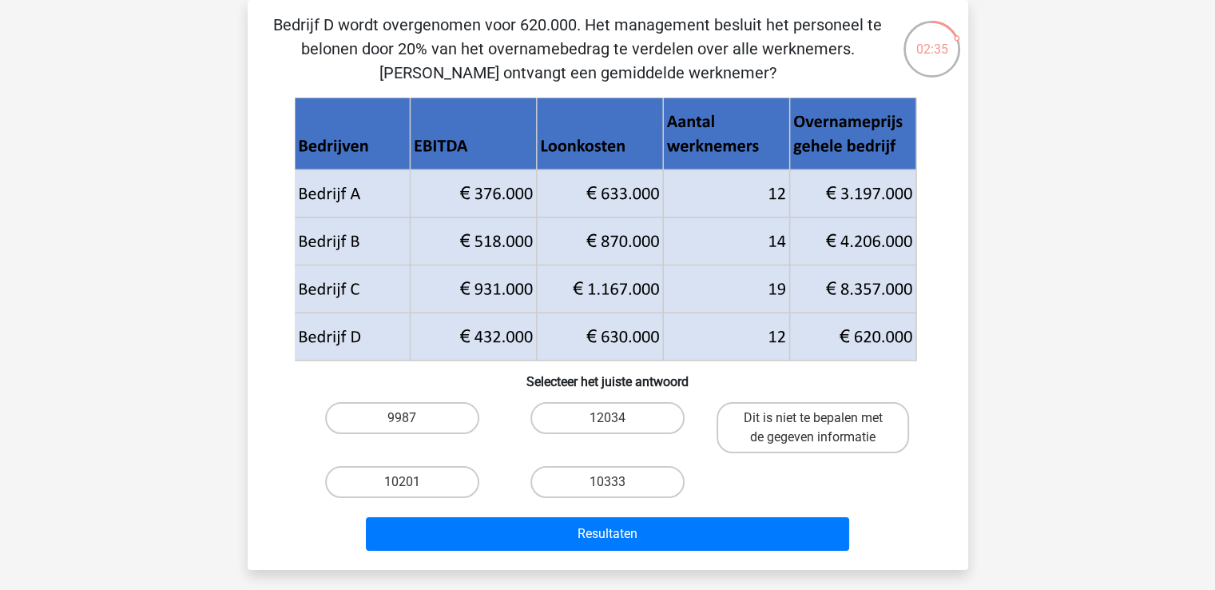
scroll to position [0, 0]
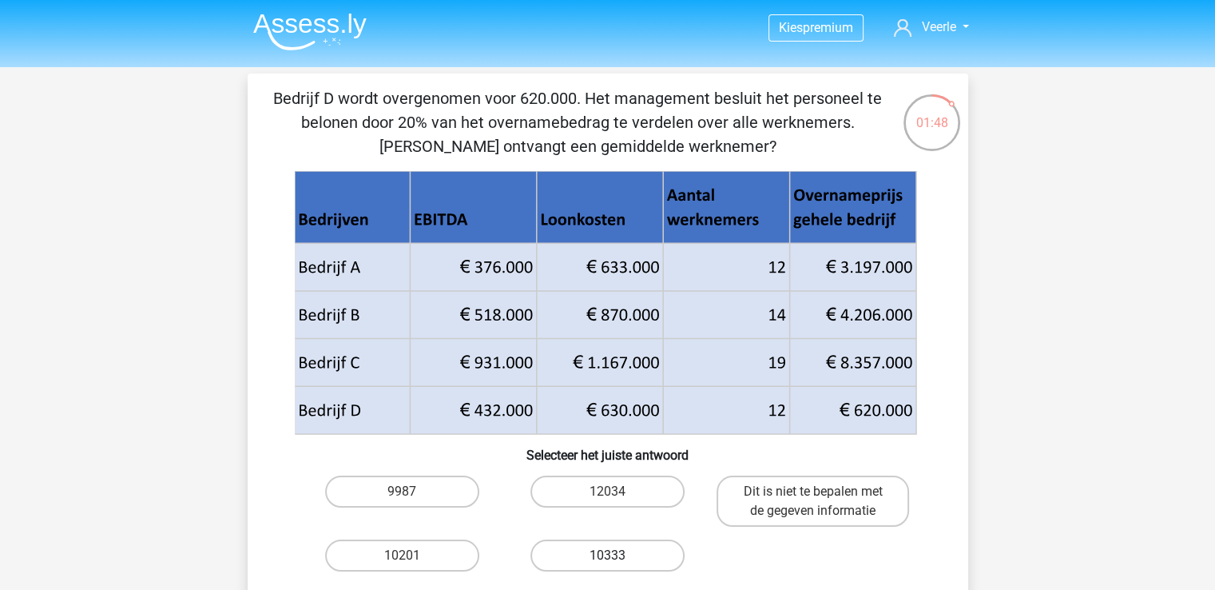
click at [610, 548] on label "10333" at bounding box center [607, 555] width 154 height 32
click at [610, 555] on input "10333" at bounding box center [612, 560] width 10 height 10
radio input "true"
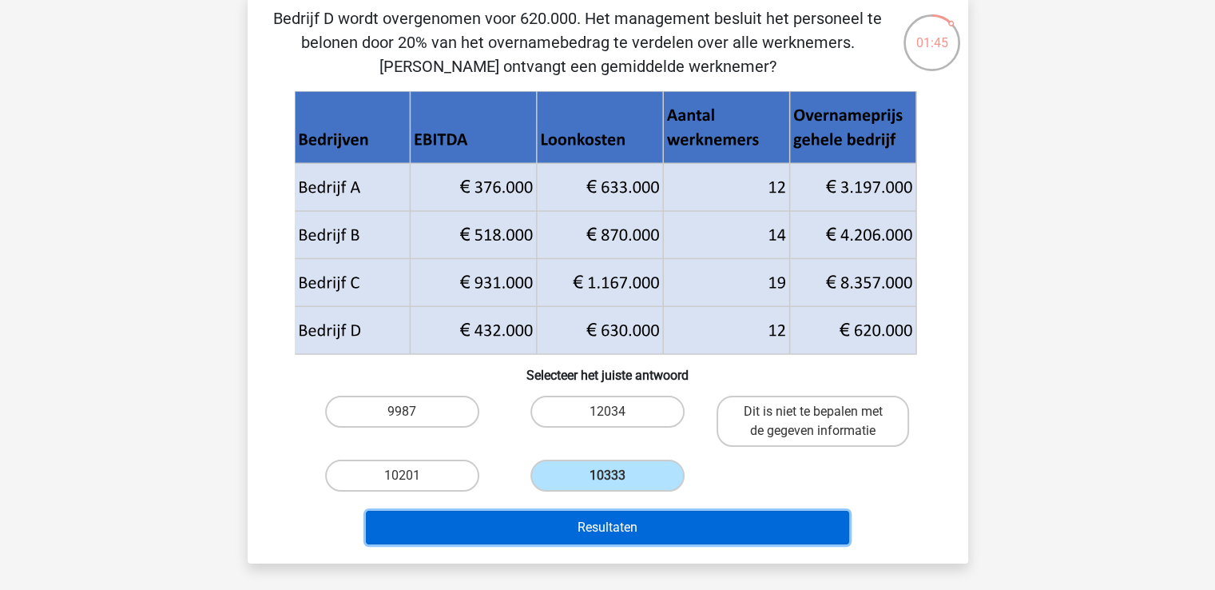
click at [621, 526] on button "Resultaten" at bounding box center [607, 528] width 483 height 34
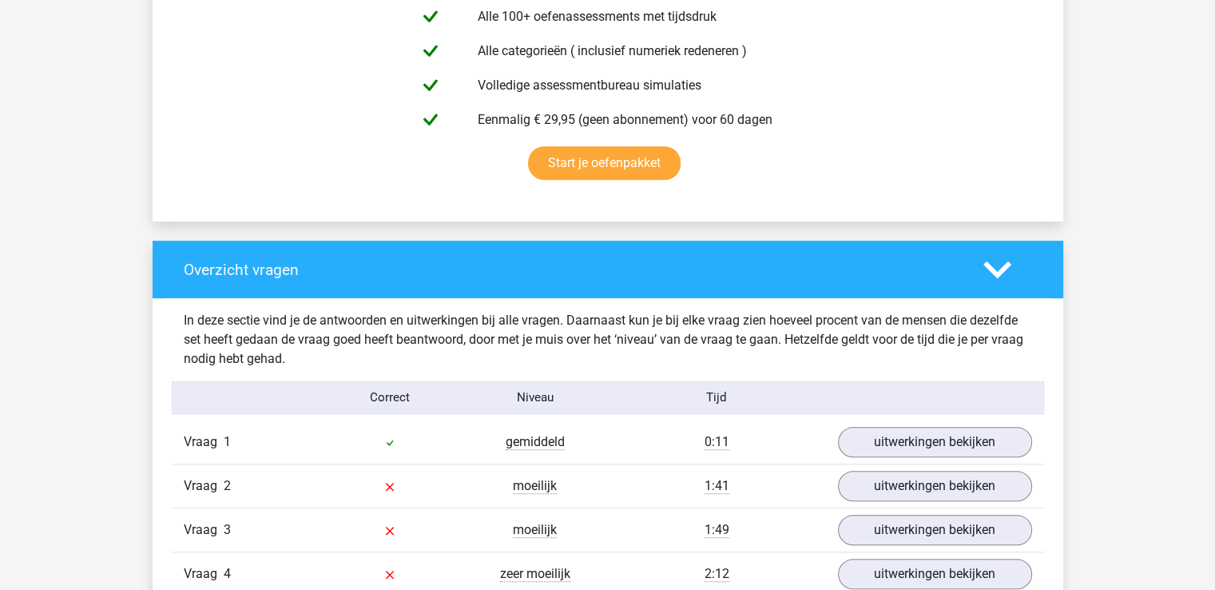
scroll to position [1039, 0]
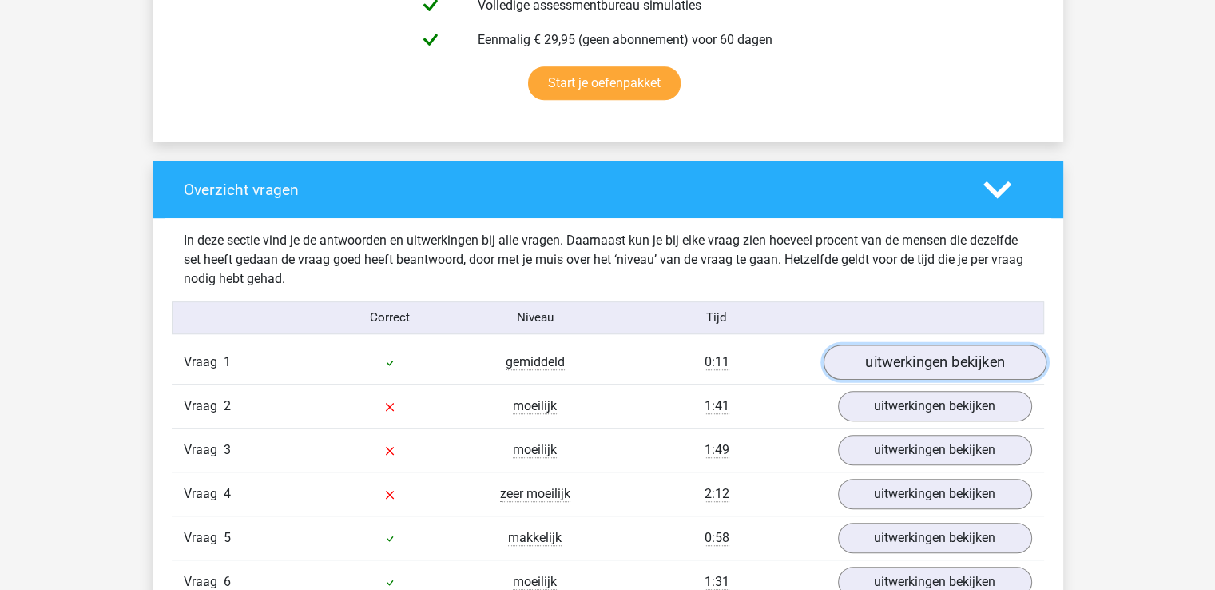
click at [936, 370] on link "uitwerkingen bekijken" at bounding box center [934, 361] width 223 height 35
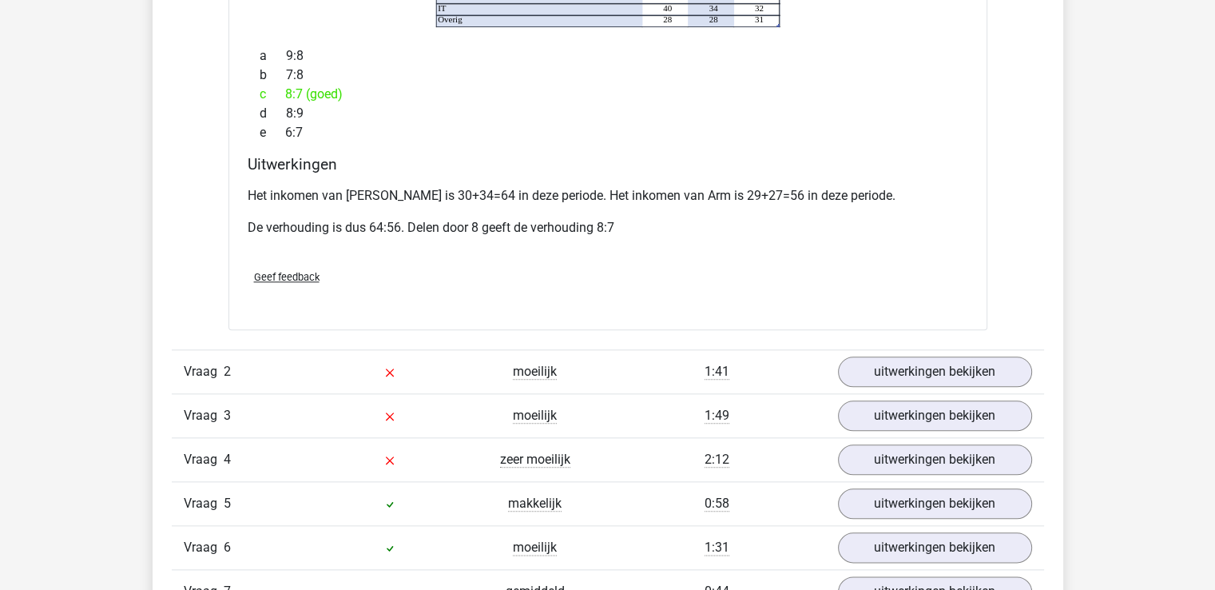
scroll to position [1758, 0]
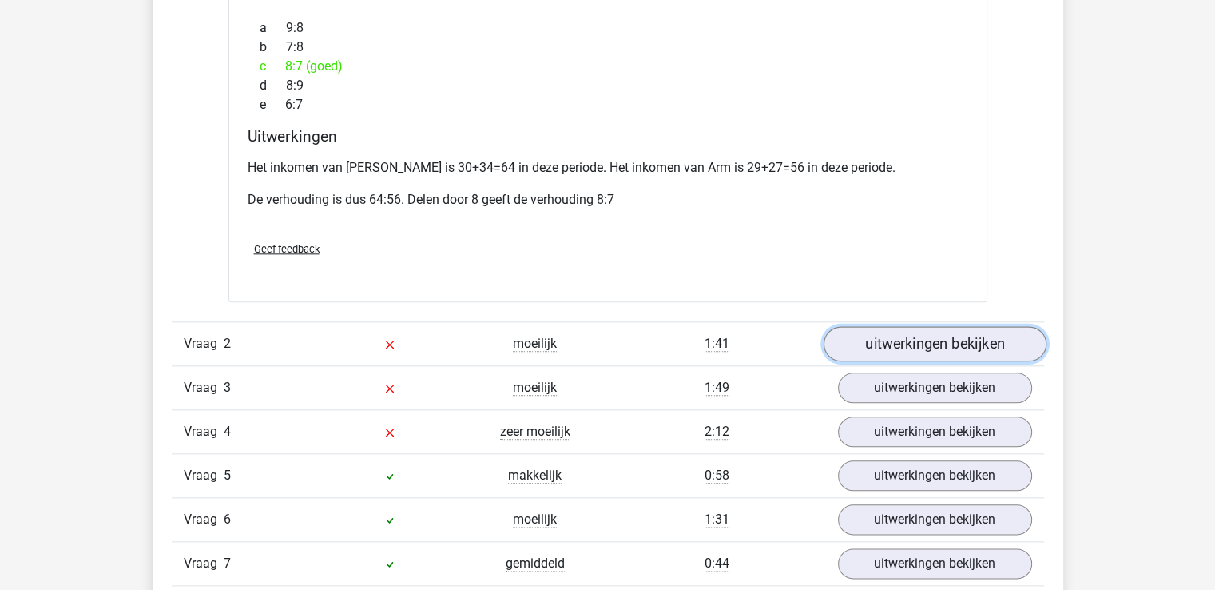
click at [897, 326] on link "uitwerkingen bekijken" at bounding box center [934, 343] width 223 height 35
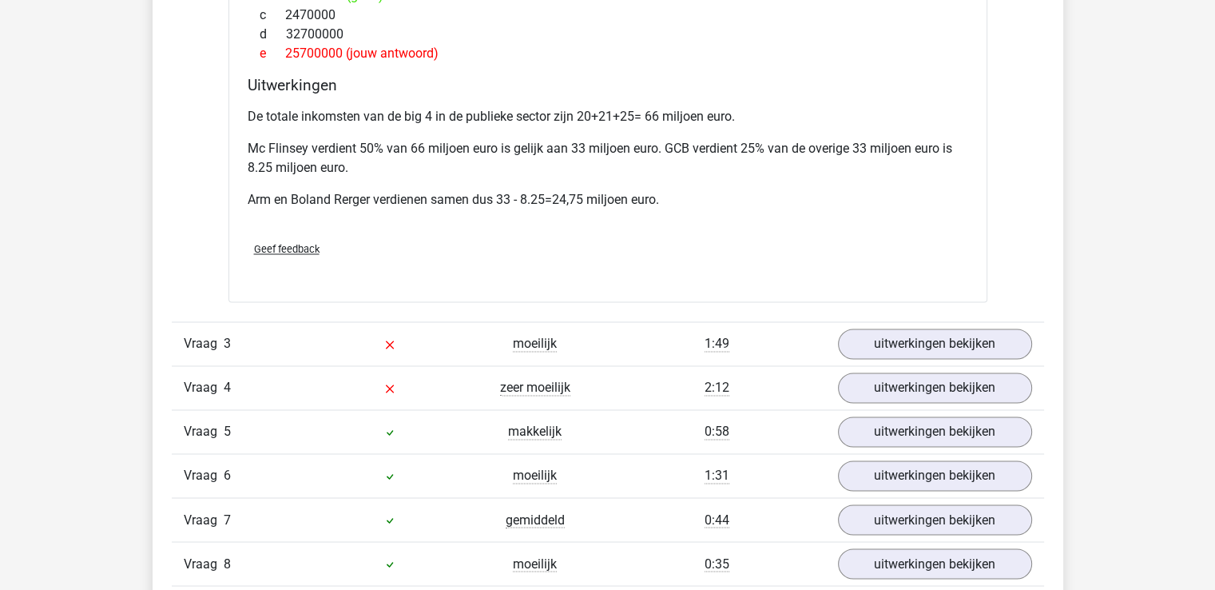
scroll to position [2557, 0]
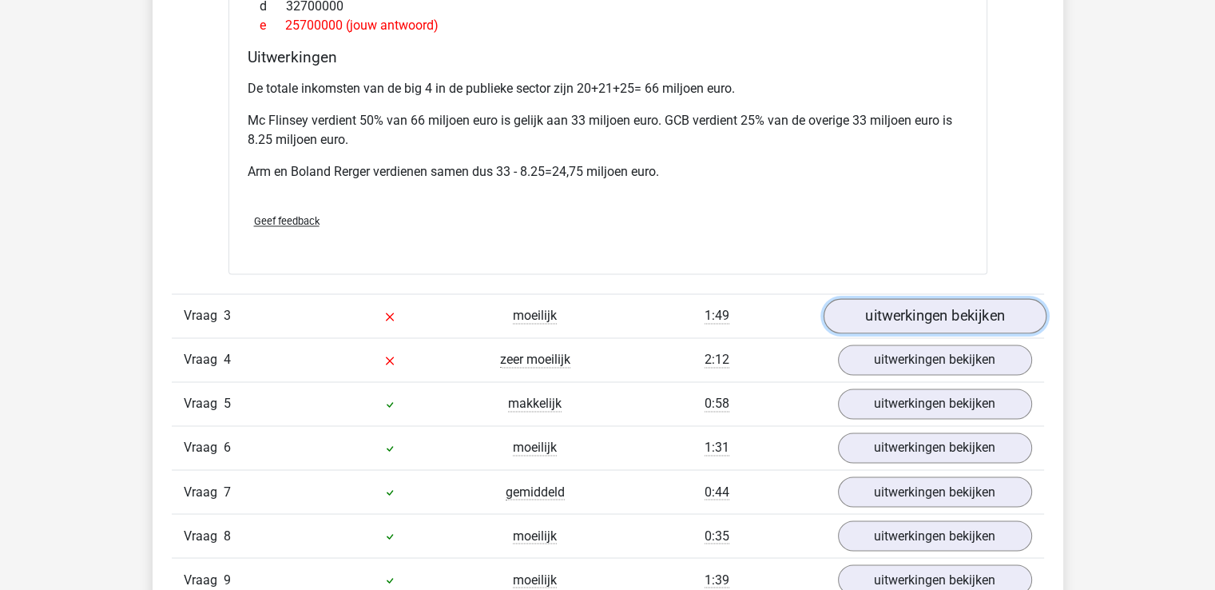
click at [946, 299] on link "uitwerkingen bekijken" at bounding box center [934, 316] width 223 height 35
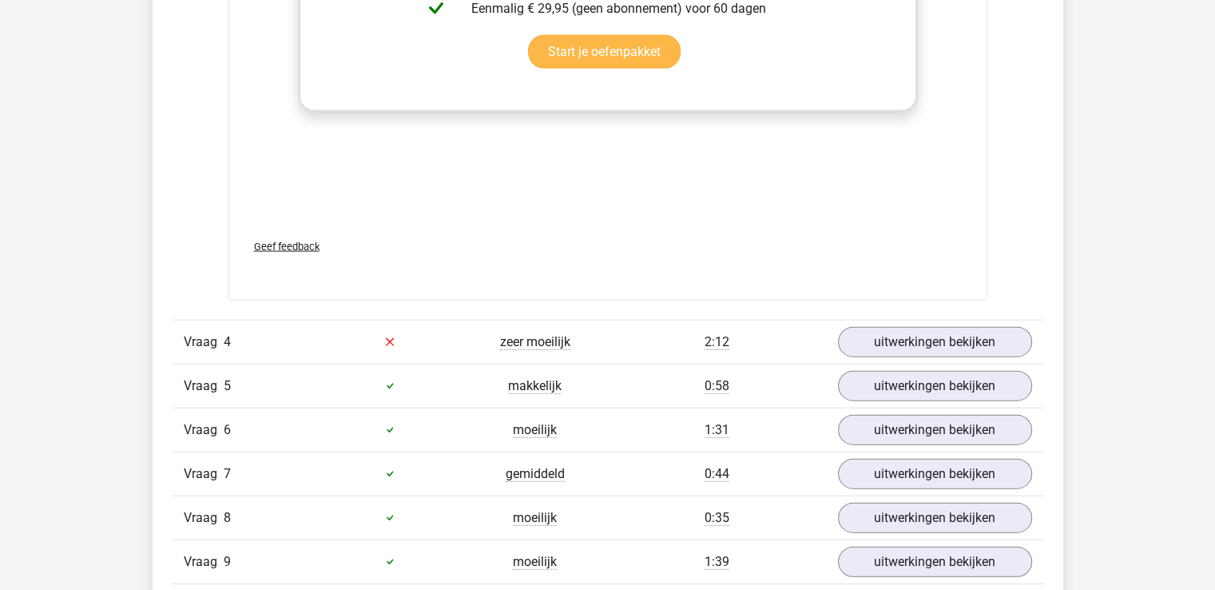
scroll to position [3675, 0]
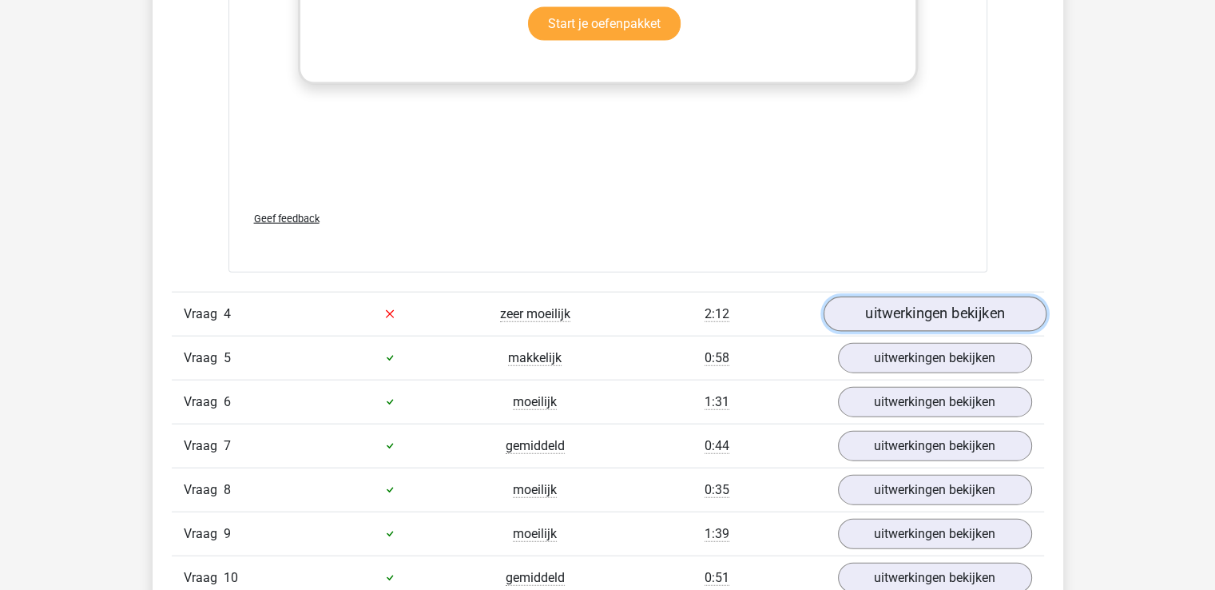
click at [876, 296] on link "uitwerkingen bekijken" at bounding box center [934, 313] width 223 height 35
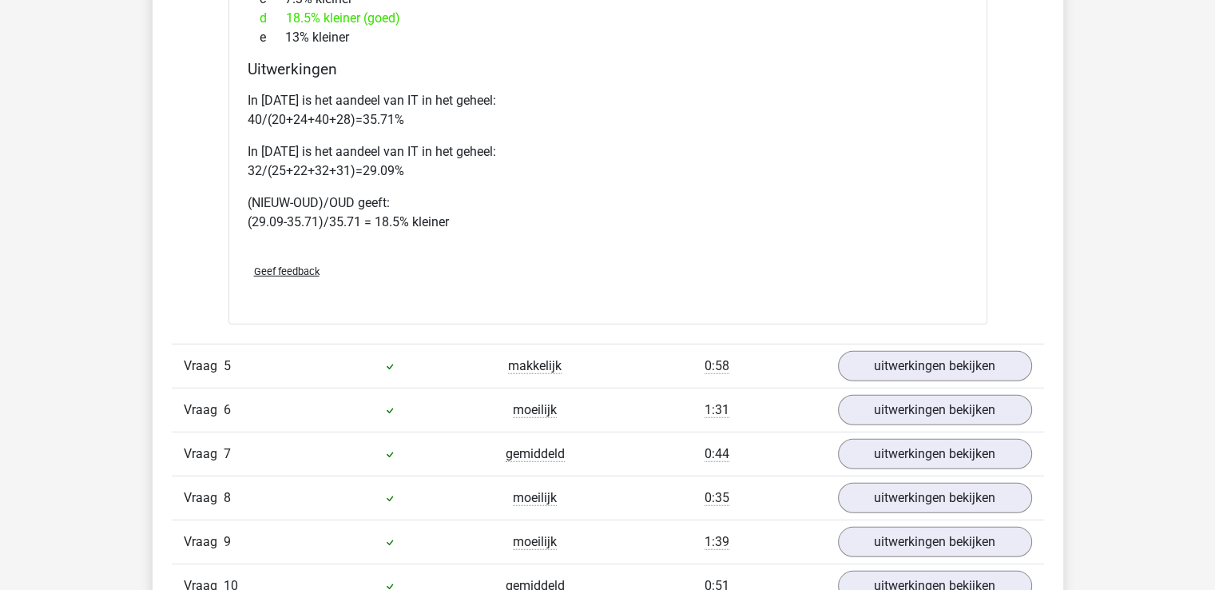
scroll to position [4554, 0]
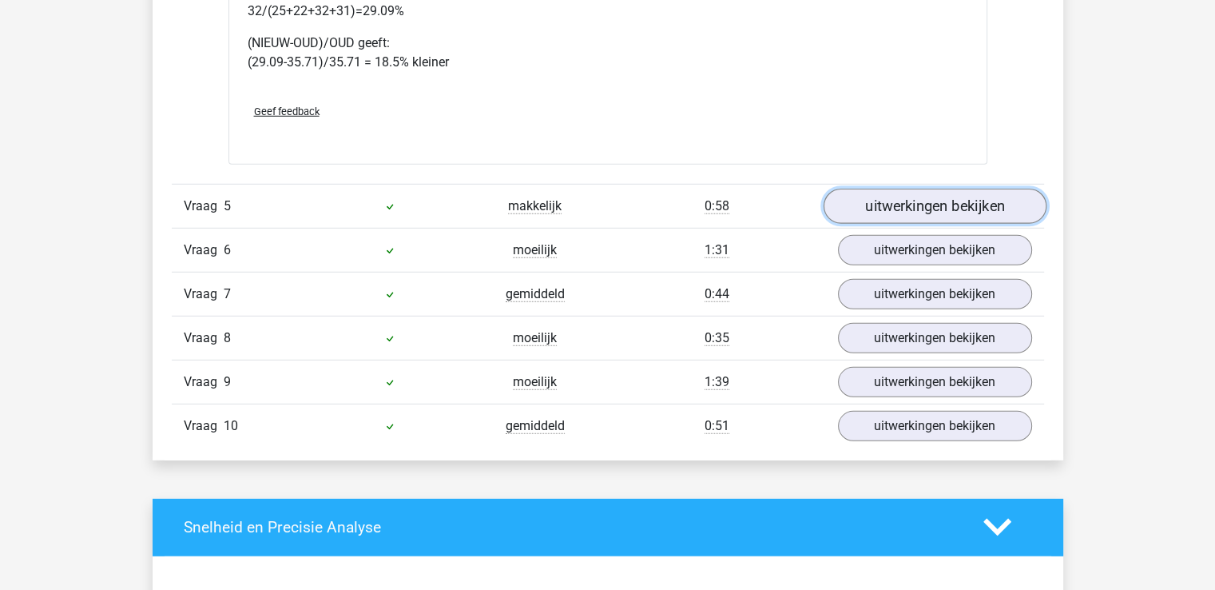
click at [911, 189] on link "uitwerkingen bekijken" at bounding box center [934, 206] width 223 height 35
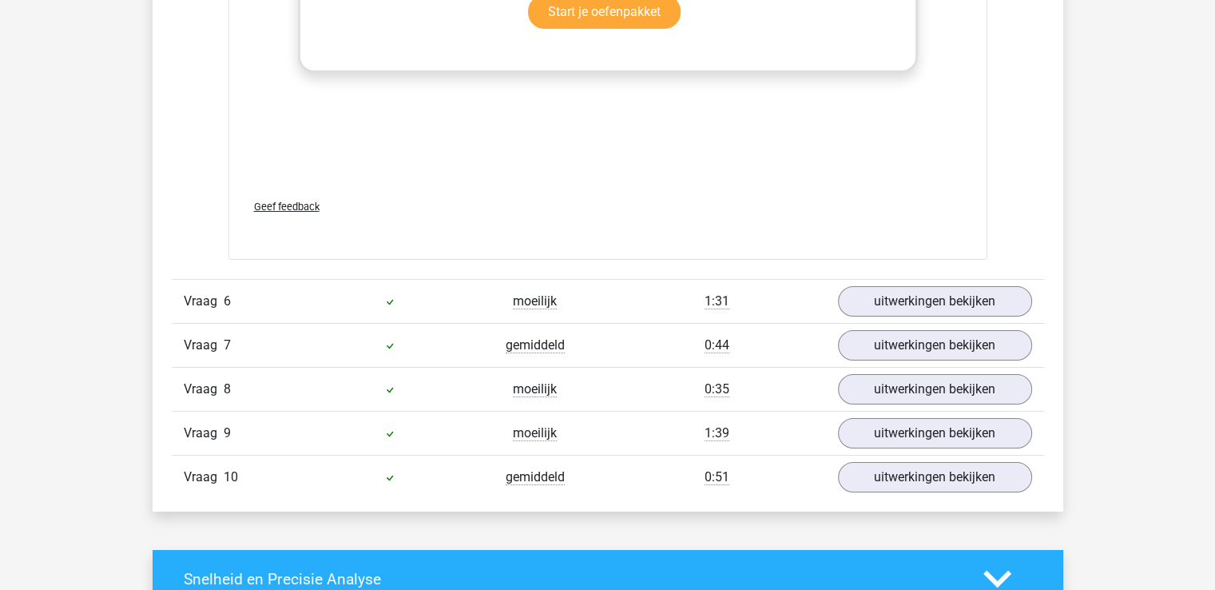
scroll to position [5672, 0]
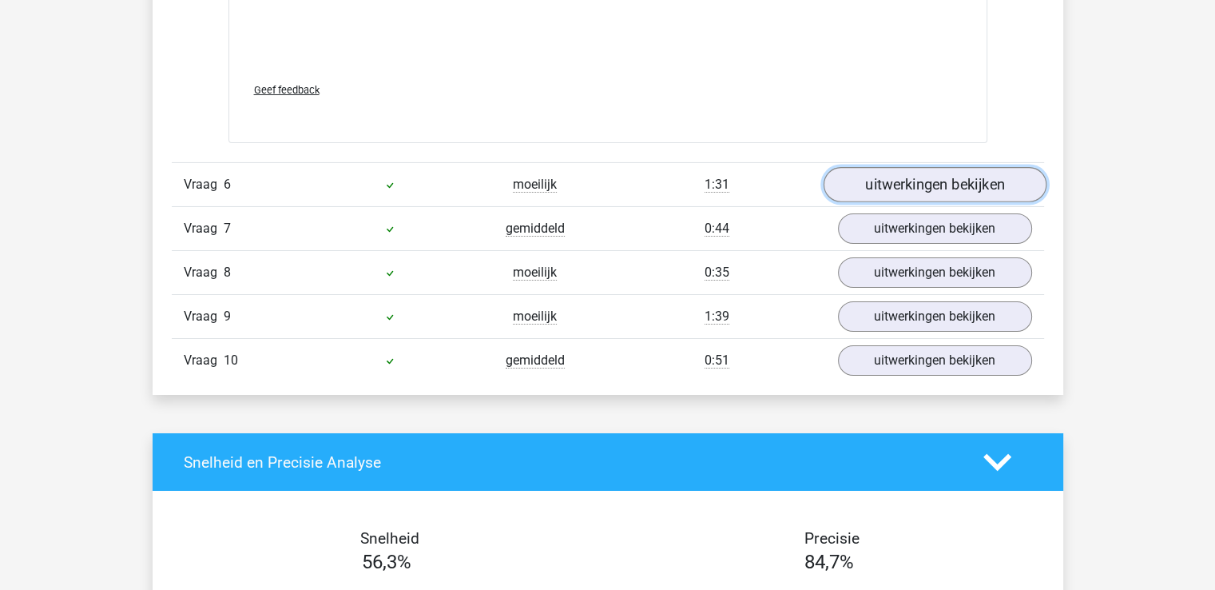
click at [930, 167] on link "uitwerkingen bekijken" at bounding box center [934, 184] width 223 height 35
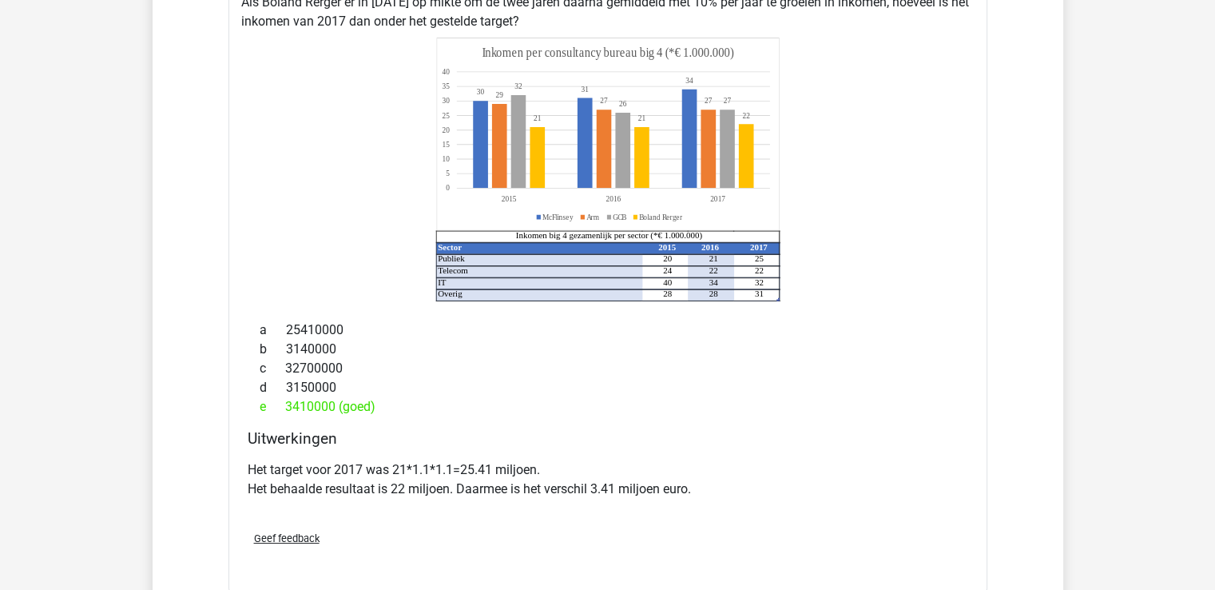
scroll to position [6311, 0]
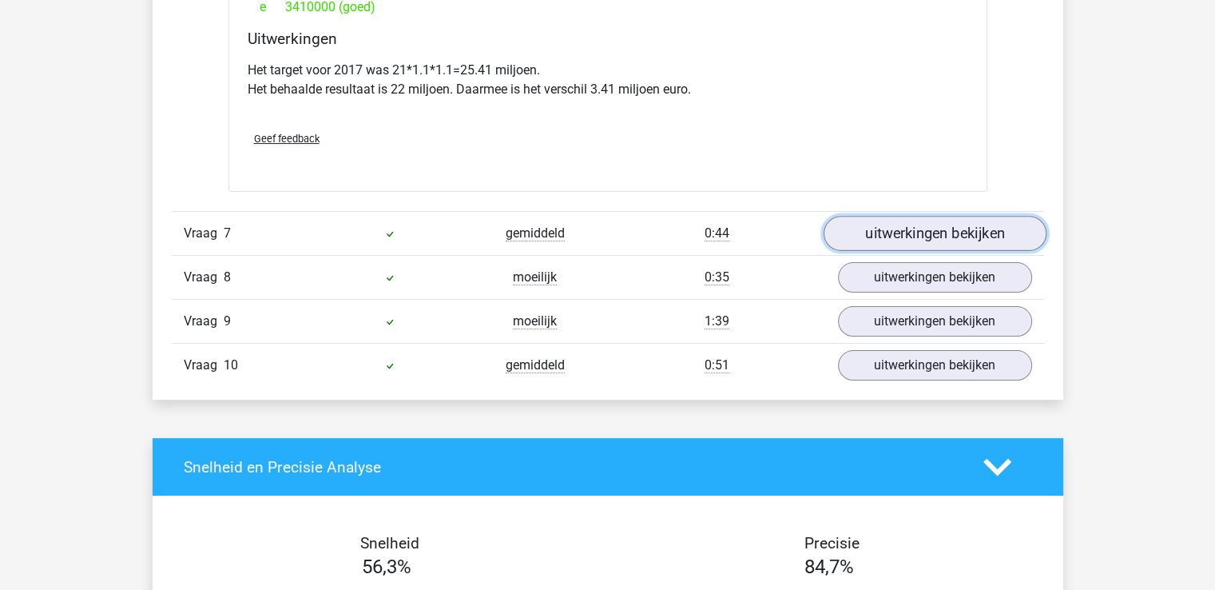
click at [915, 216] on link "uitwerkingen bekijken" at bounding box center [934, 233] width 223 height 35
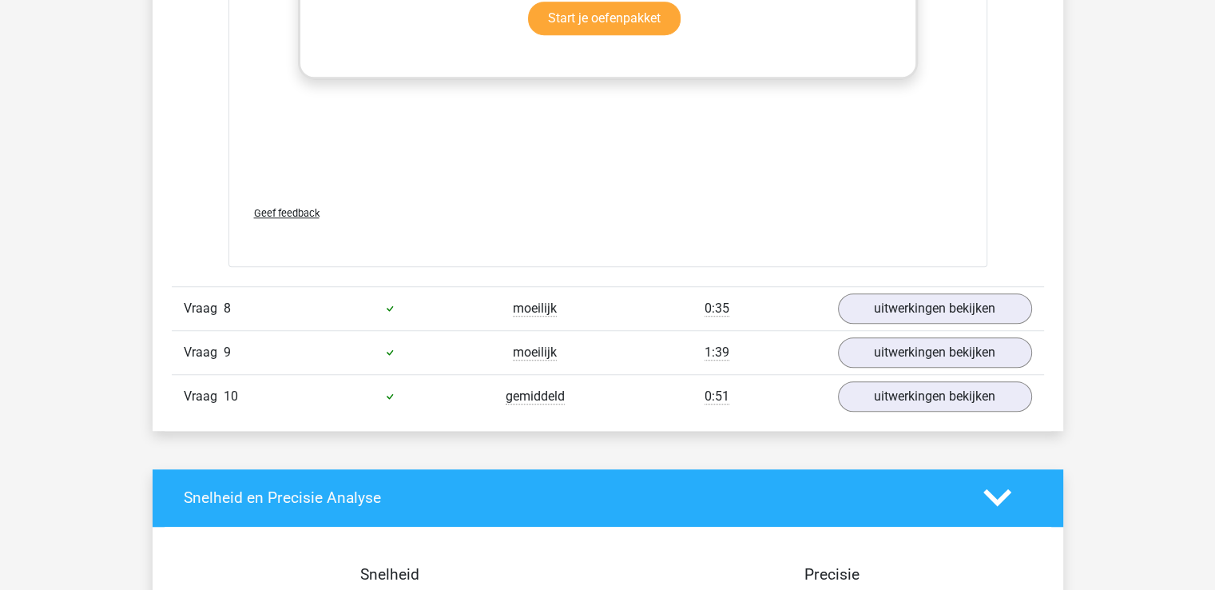
scroll to position [7350, 0]
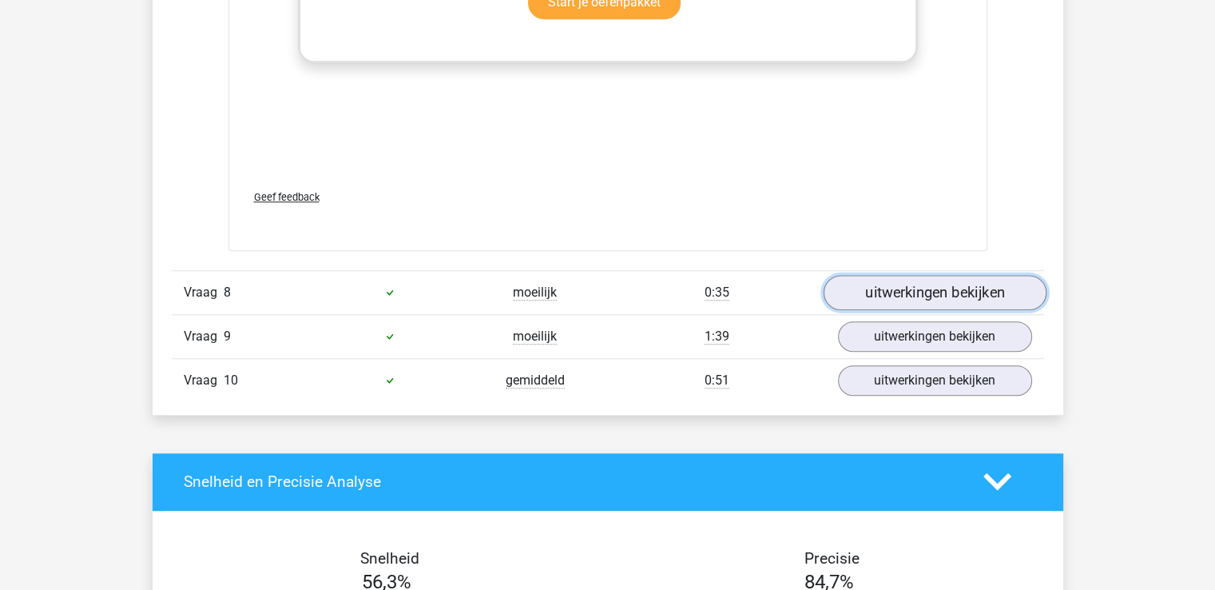
click at [887, 275] on link "uitwerkingen bekijken" at bounding box center [934, 292] width 223 height 35
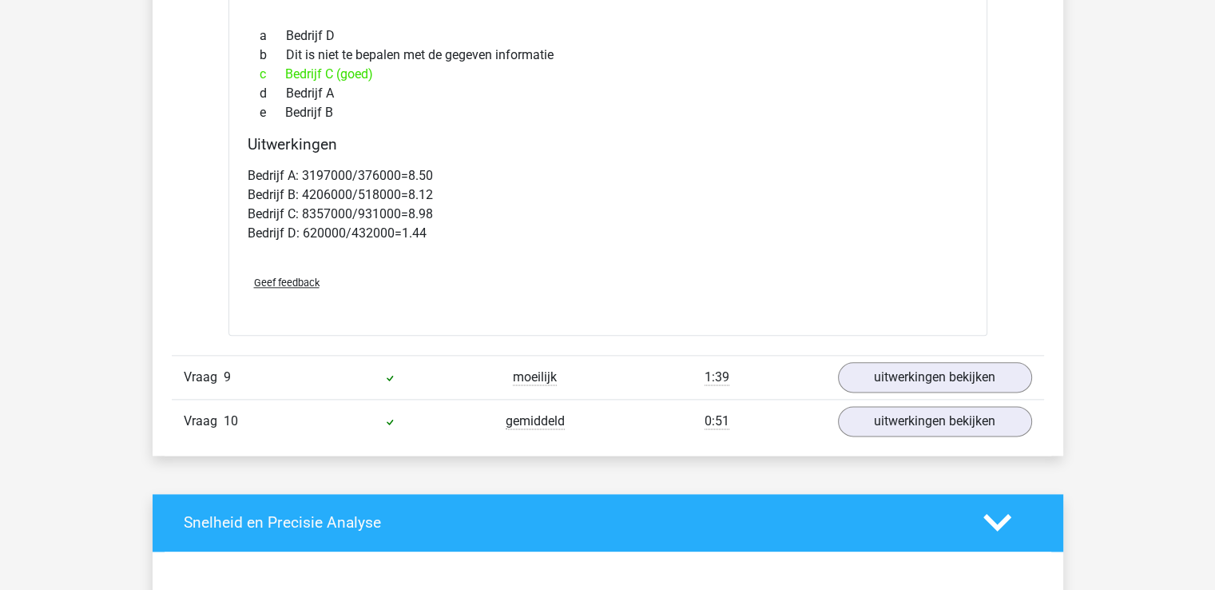
scroll to position [7989, 0]
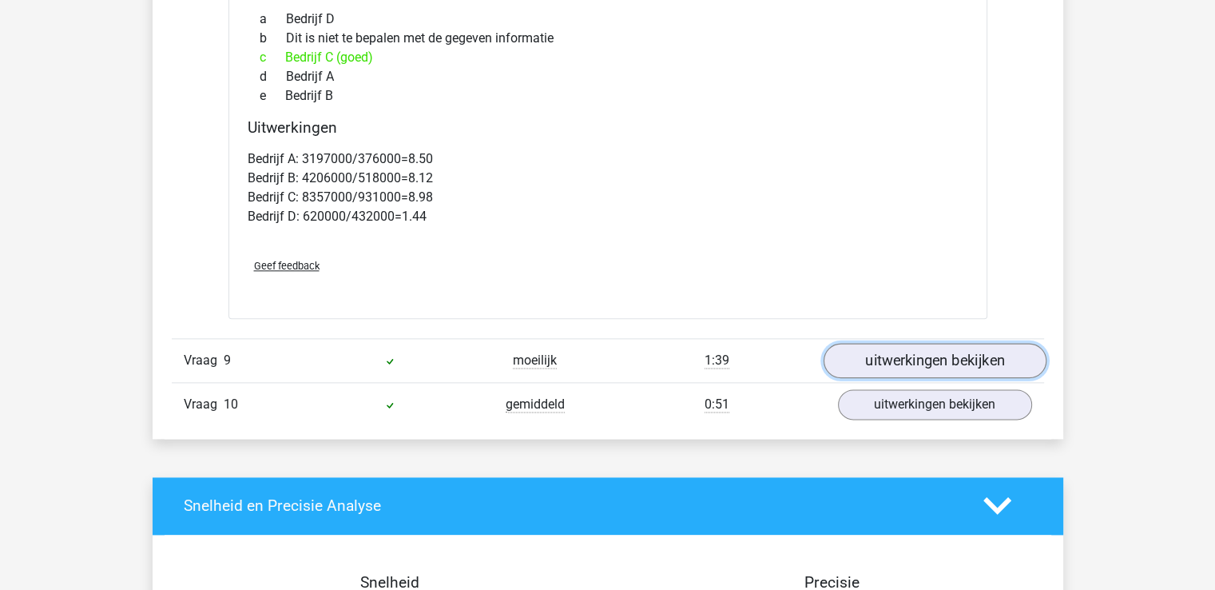
click at [895, 343] on link "uitwerkingen bekijken" at bounding box center [934, 360] width 223 height 35
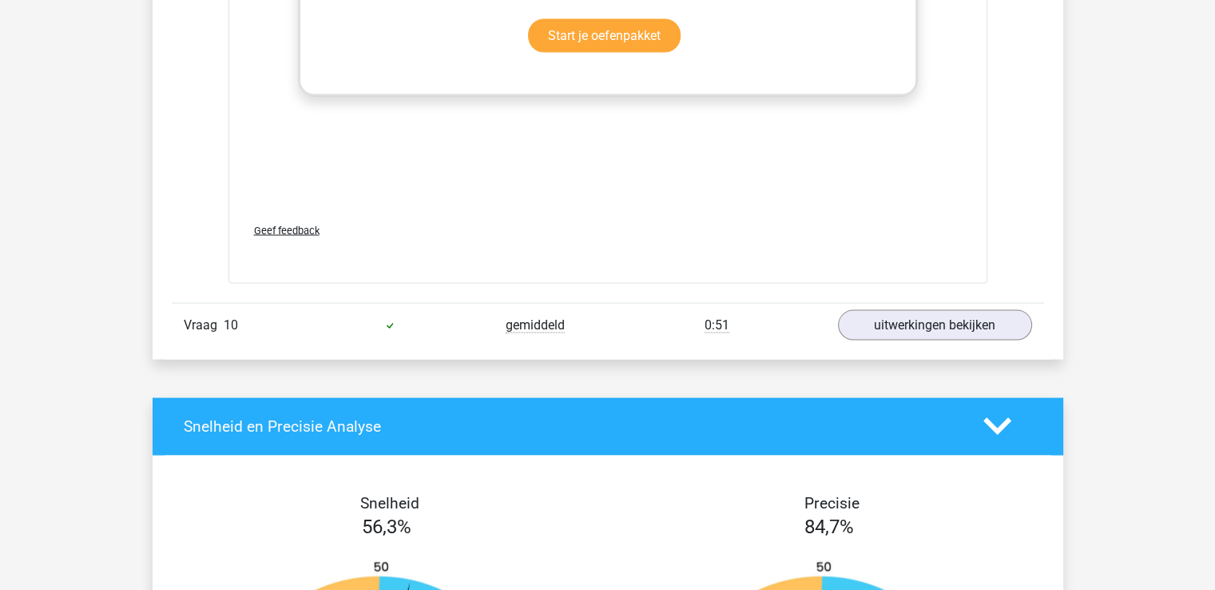
scroll to position [9188, 0]
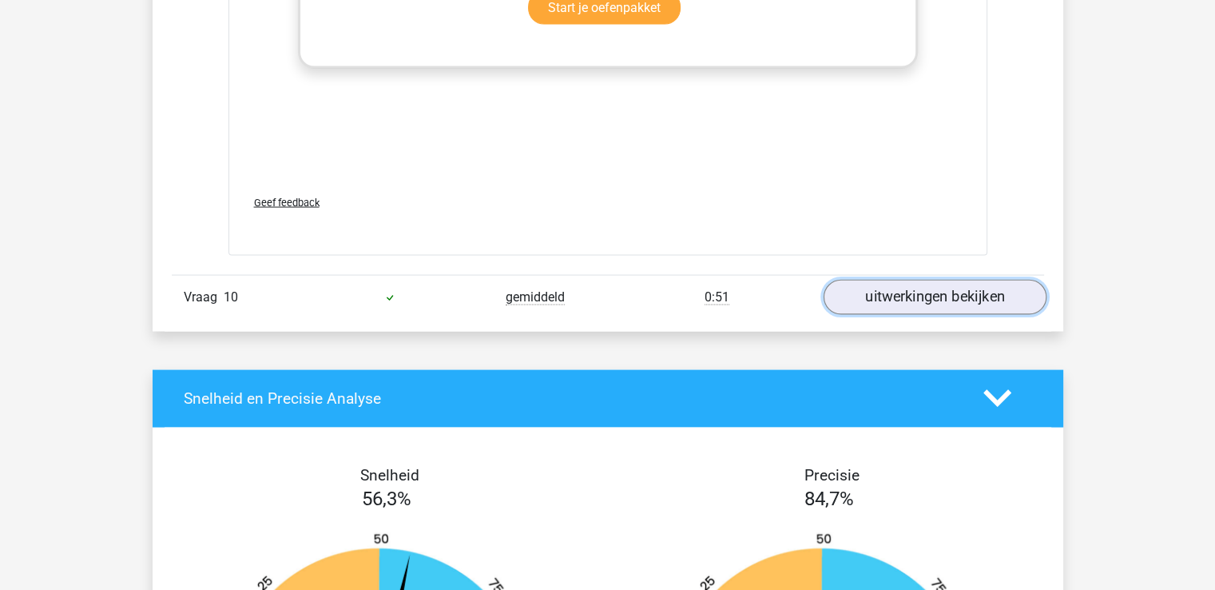
click at [930, 280] on link "uitwerkingen bekijken" at bounding box center [934, 297] width 223 height 35
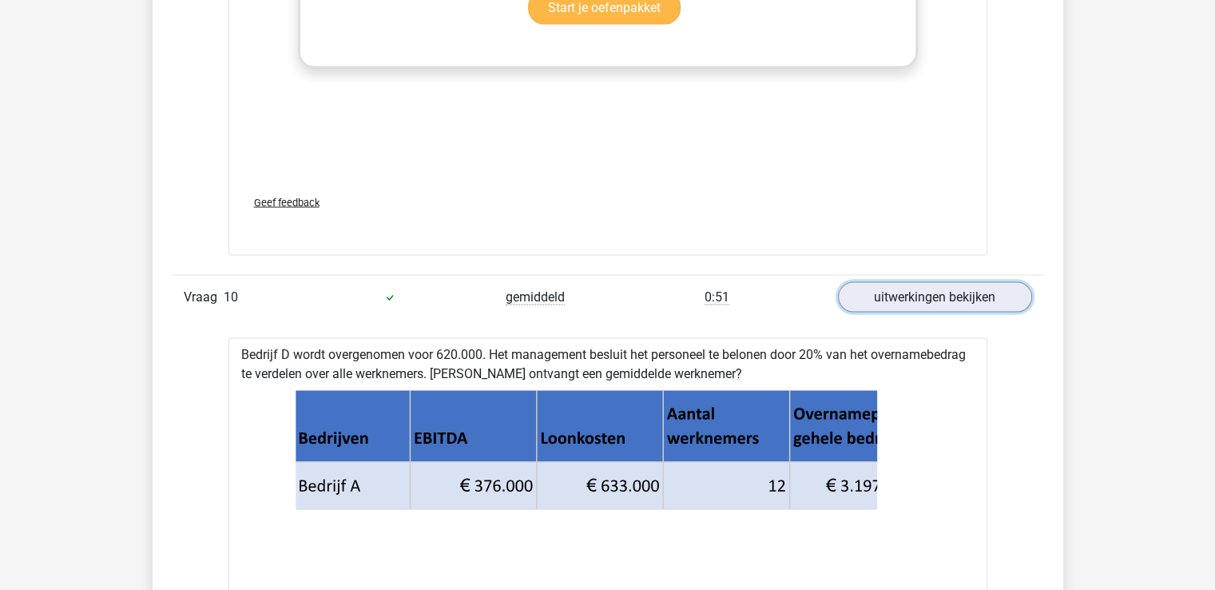
scroll to position [9028, 0]
